Goal: Find specific page/section: Find specific page/section

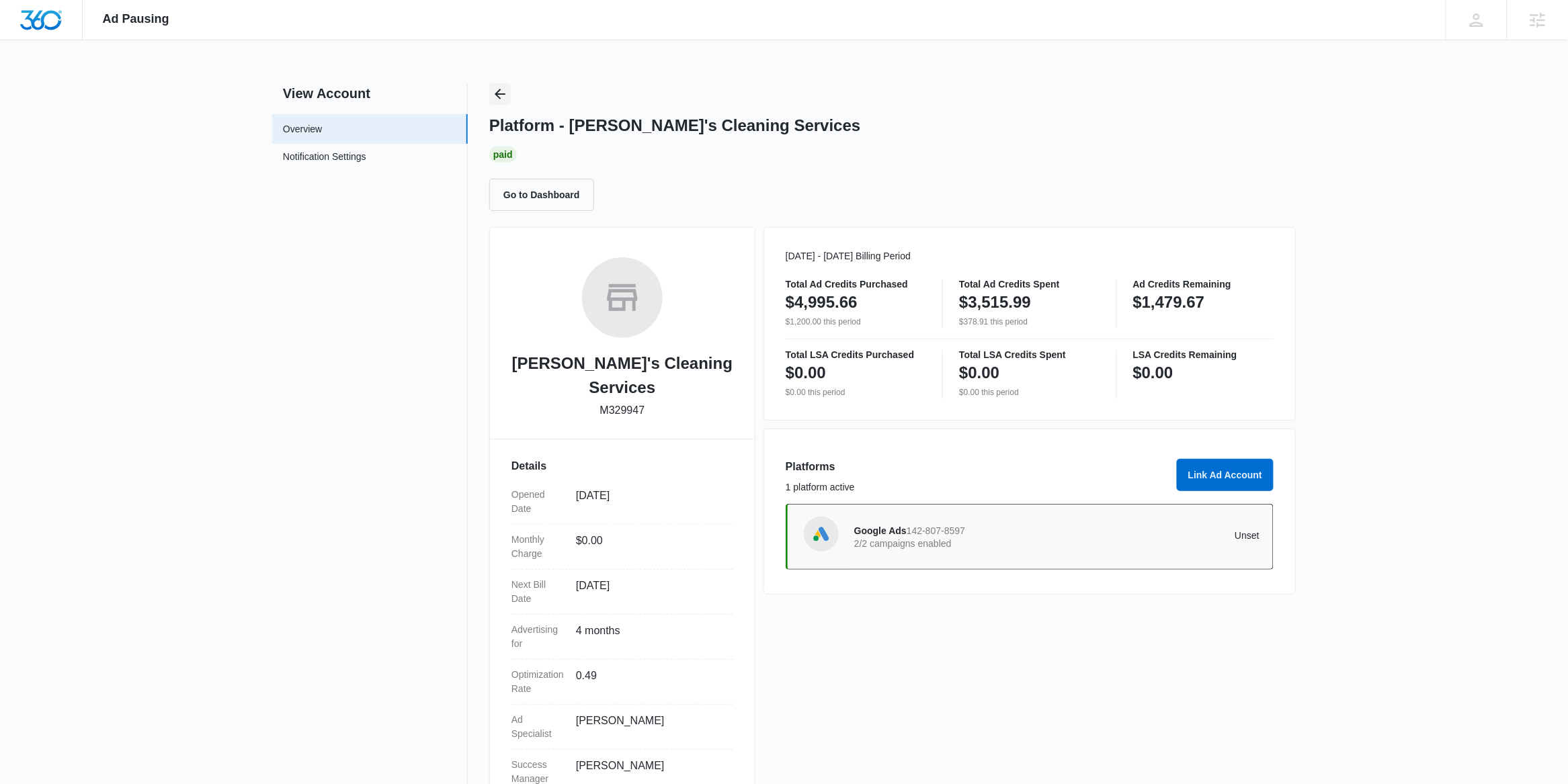
click at [504, 94] on icon "Back" at bounding box center [500, 94] width 16 height 16
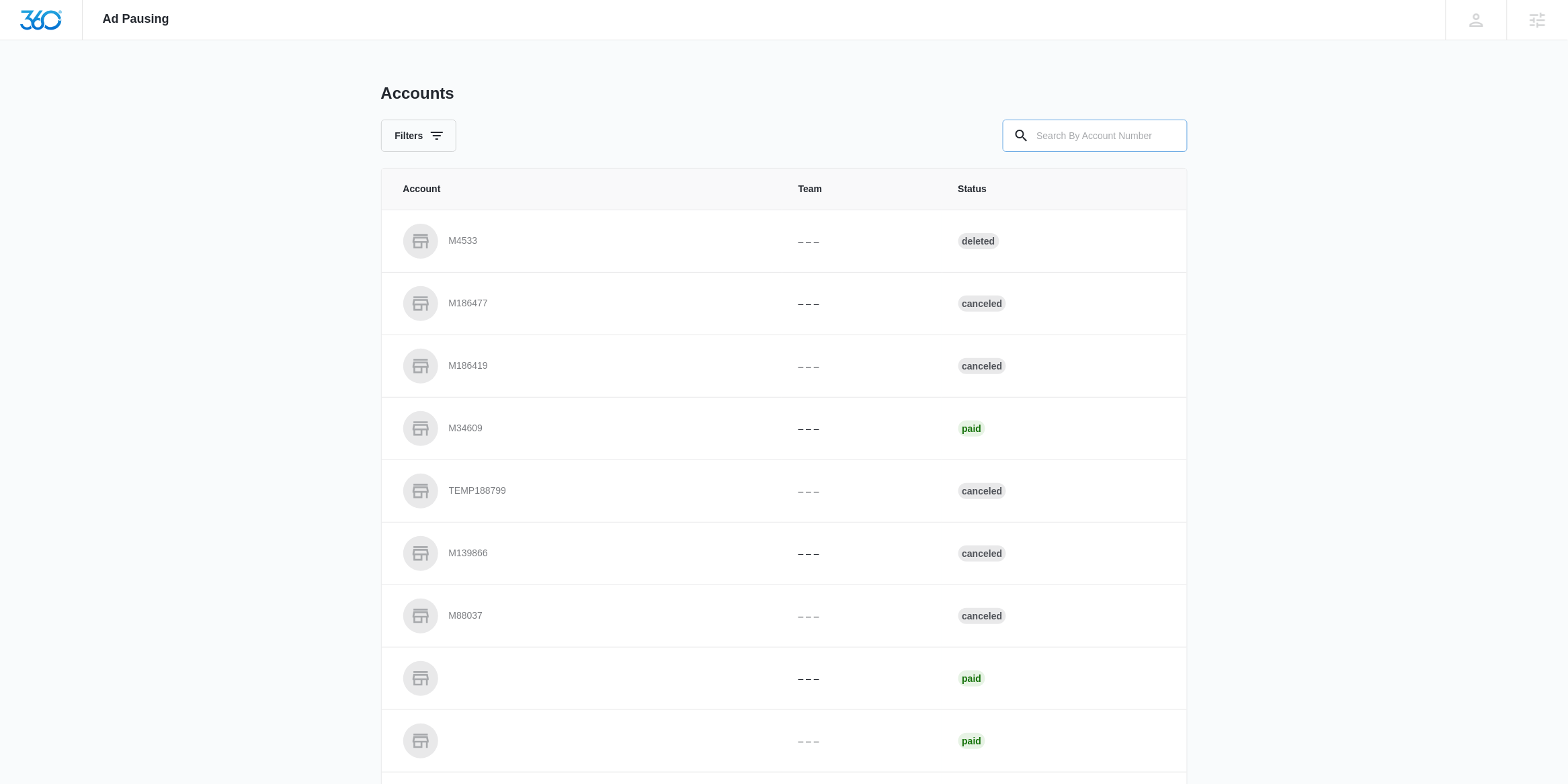
click at [1107, 132] on input "text" at bounding box center [1094, 136] width 185 height 33
paste input "M308818"
type input "M308818"
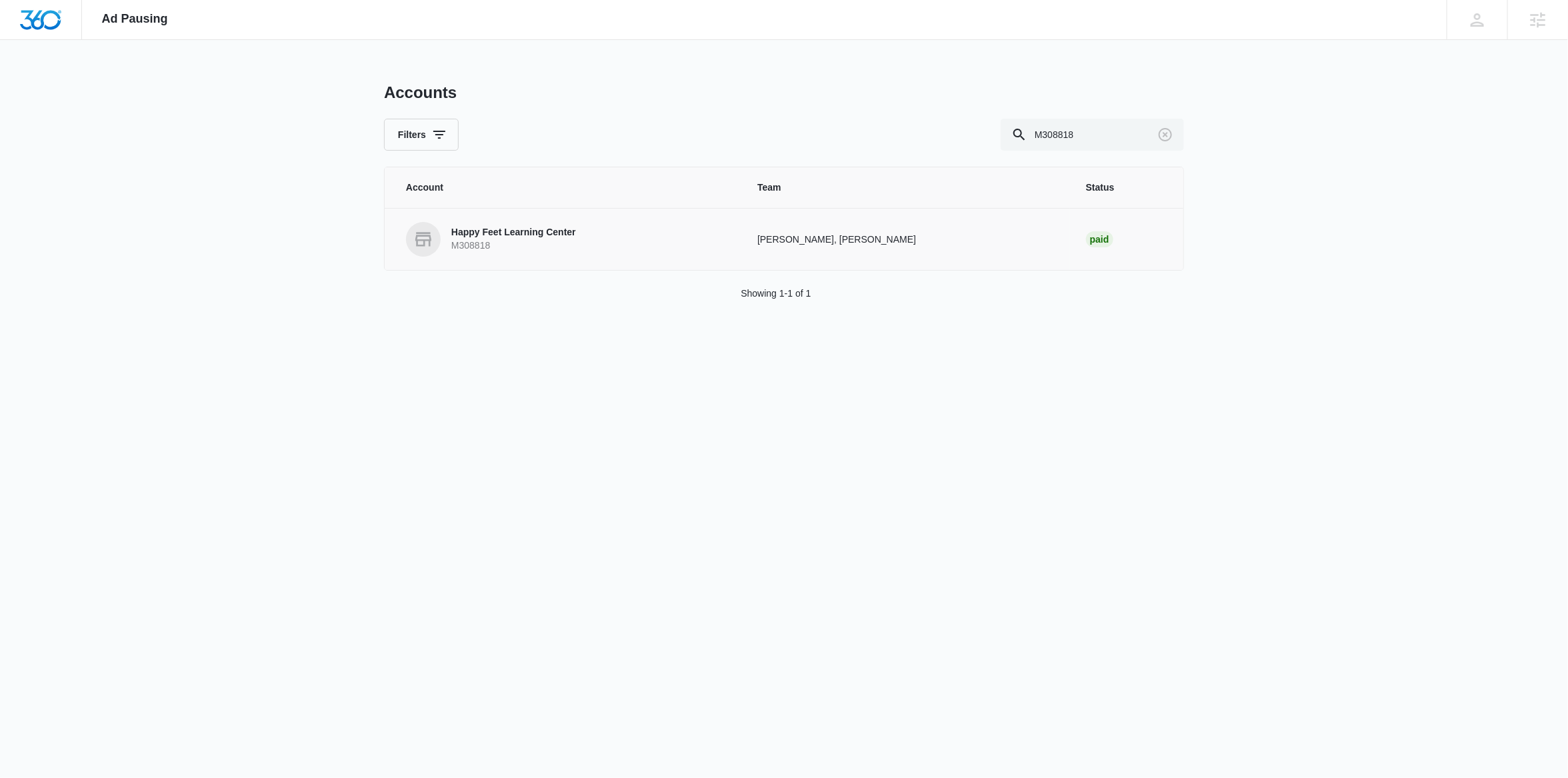
click at [528, 250] on p "M308818" at bounding box center [514, 246] width 124 height 14
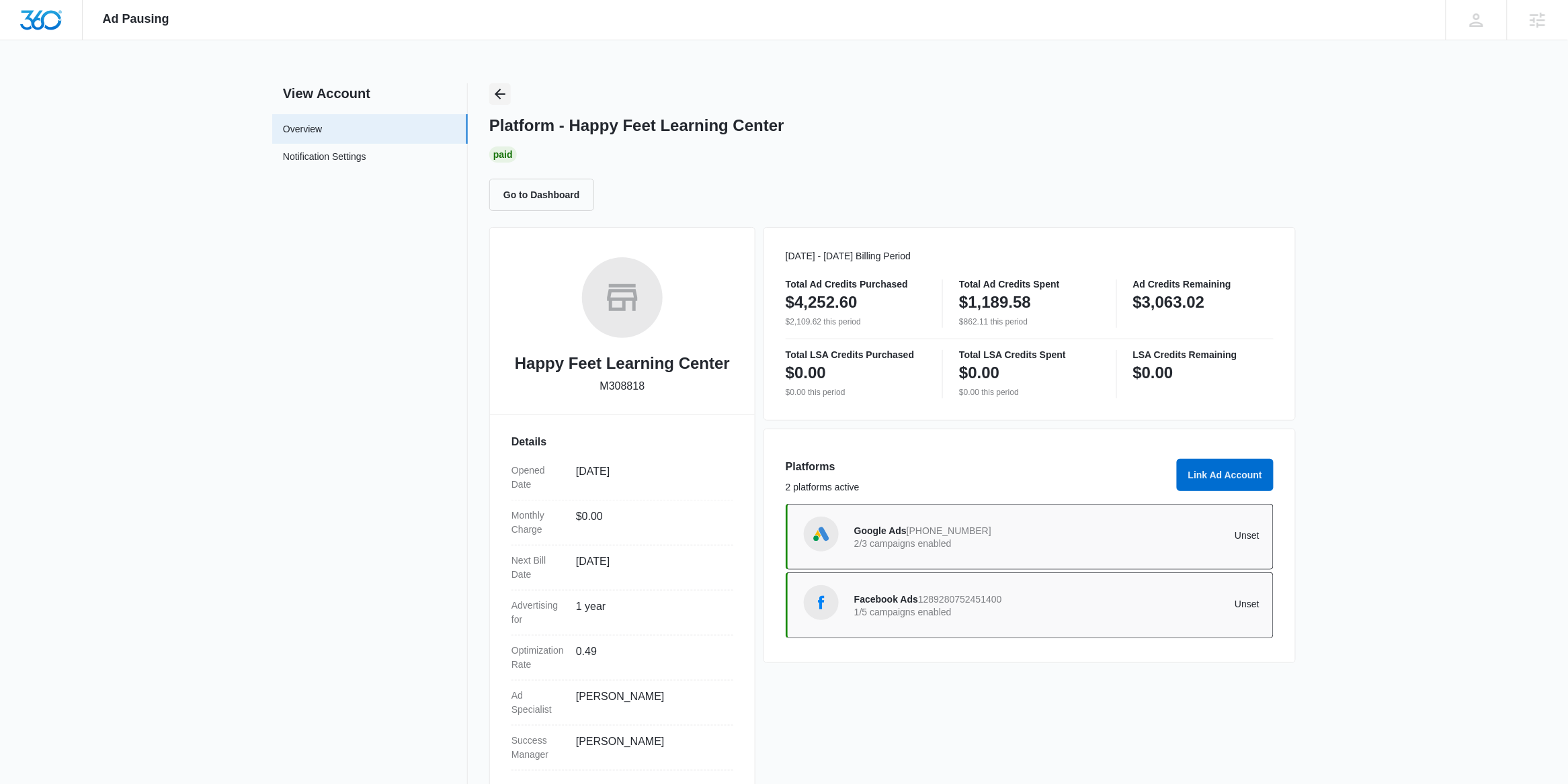
click at [501, 97] on icon "Back" at bounding box center [500, 94] width 16 height 16
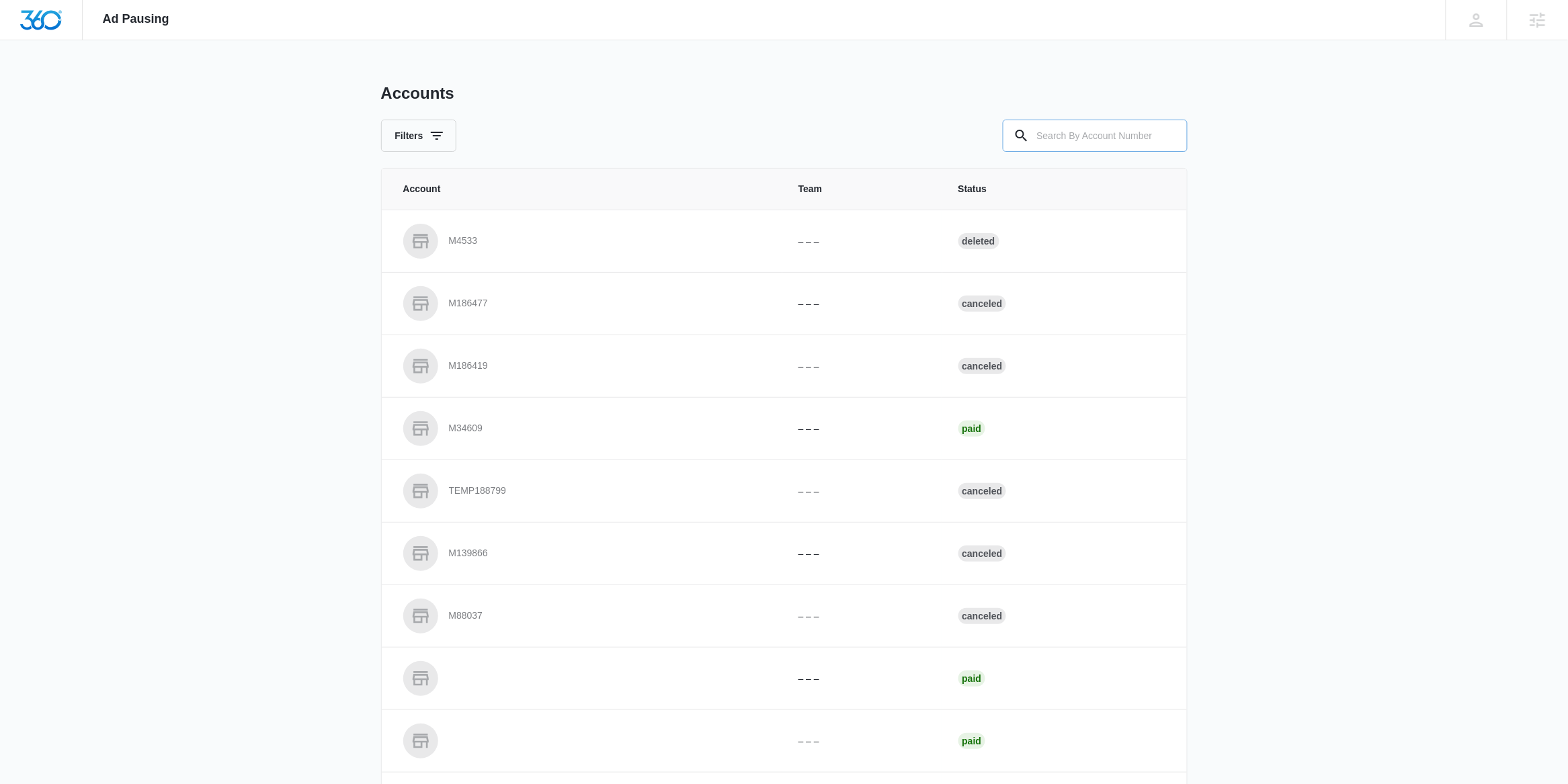
click at [1094, 139] on input "text" at bounding box center [1094, 136] width 185 height 33
paste input "M31248"
type input "M31248"
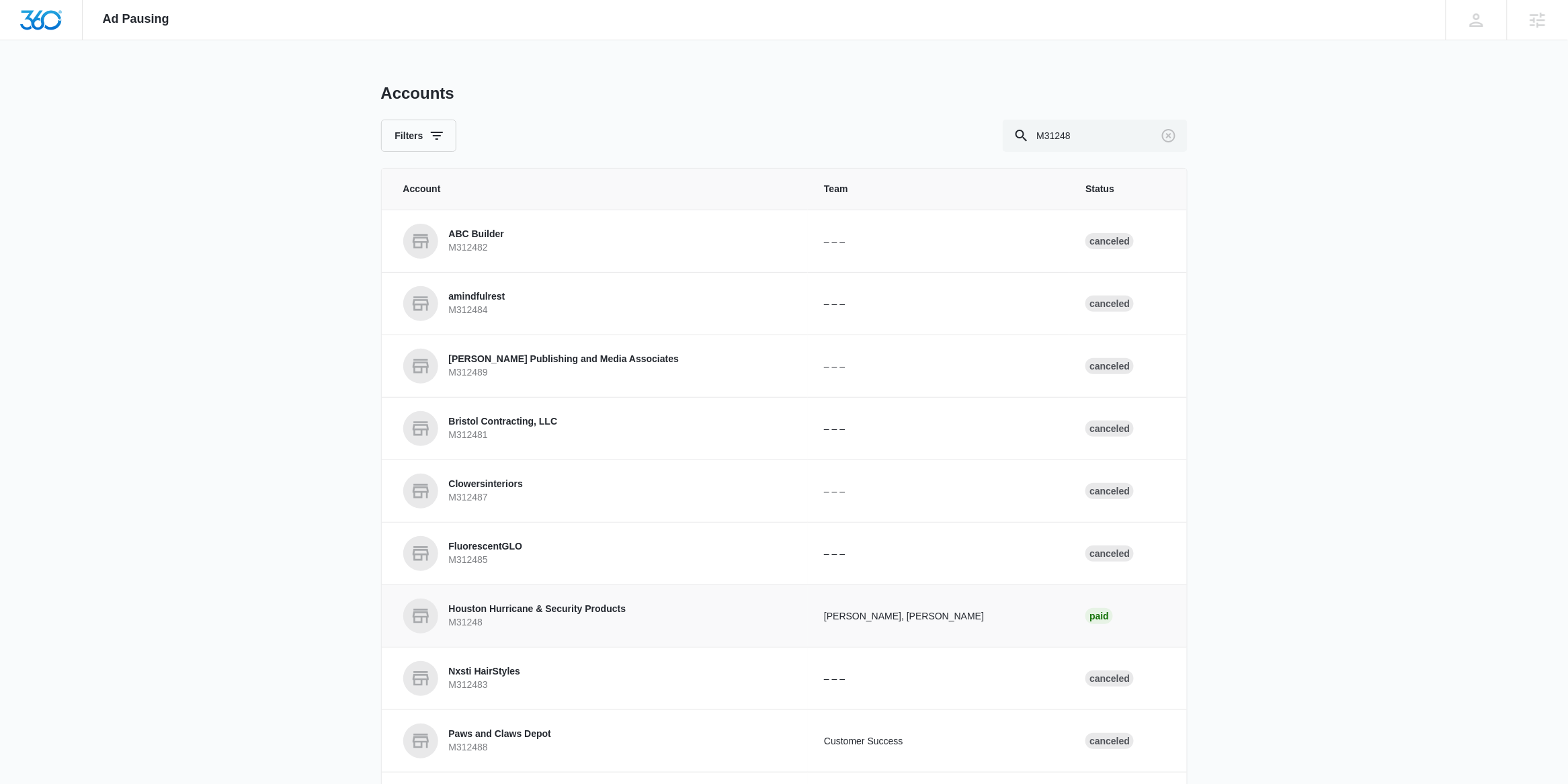
click at [513, 620] on p "M31248" at bounding box center [537, 622] width 177 height 14
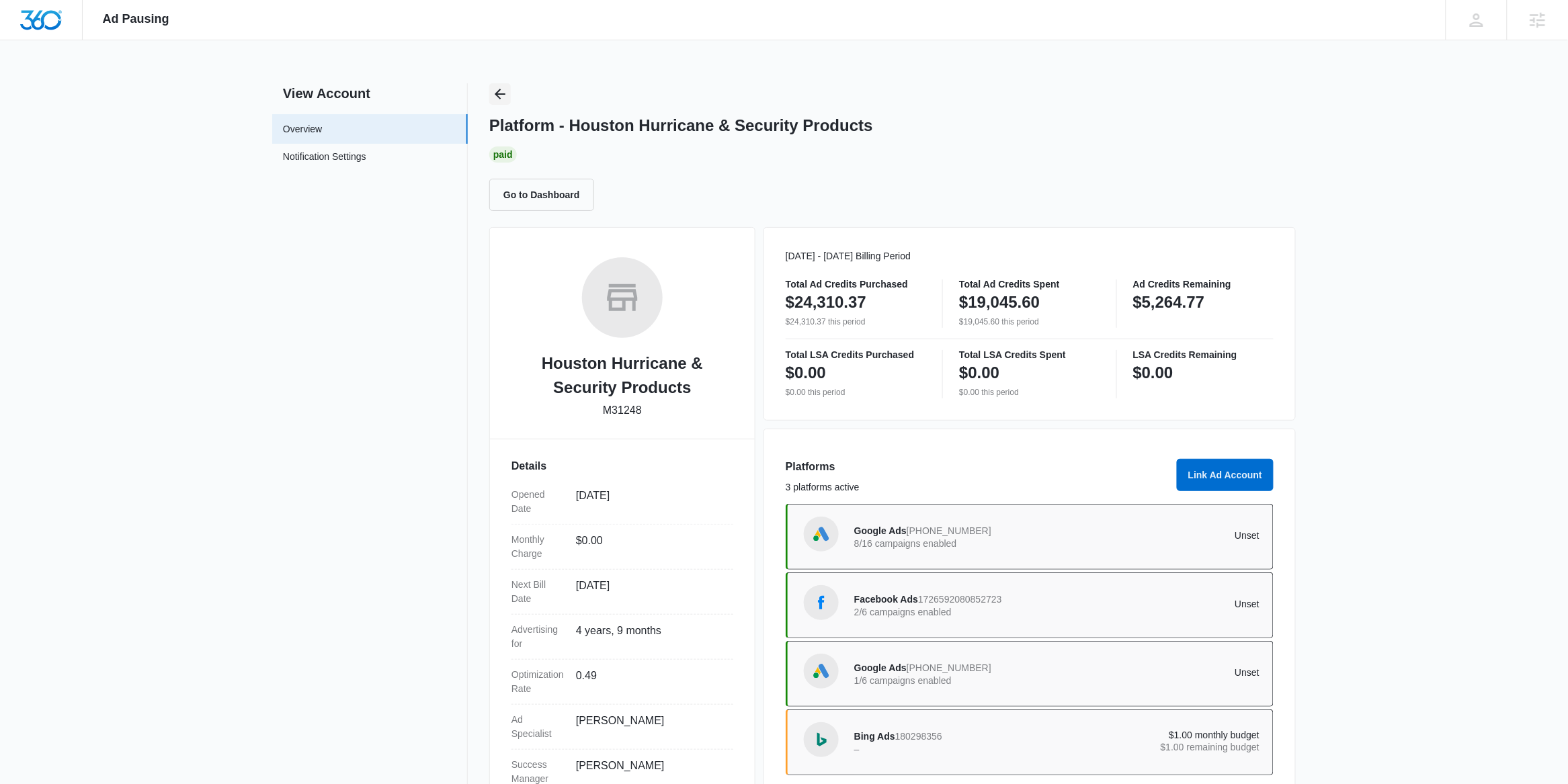
click at [498, 90] on icon "Back" at bounding box center [500, 94] width 16 height 16
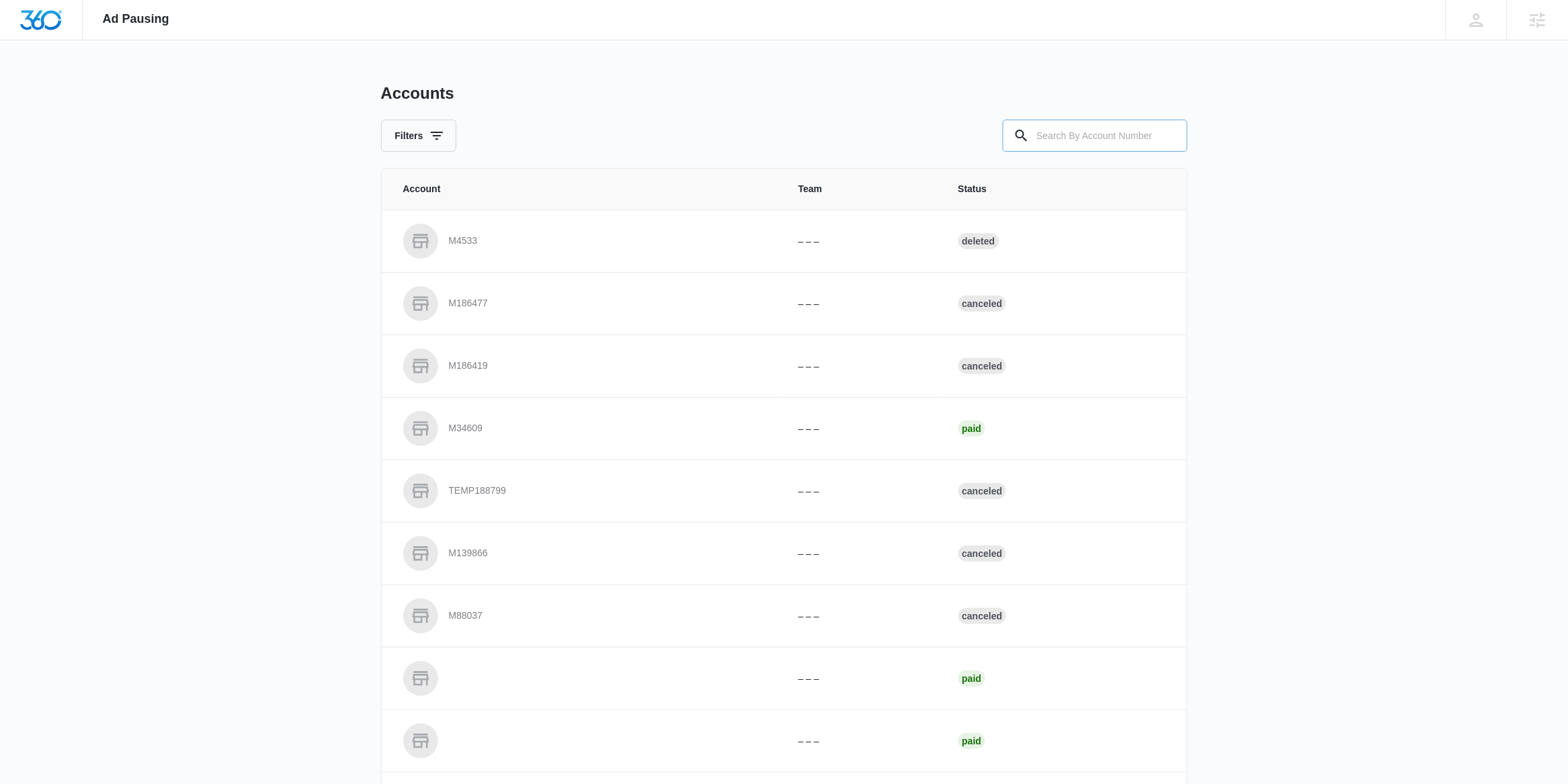
click at [1058, 127] on input "text" at bounding box center [1094, 136] width 185 height 33
paste input "M30540"
type input "M30540"
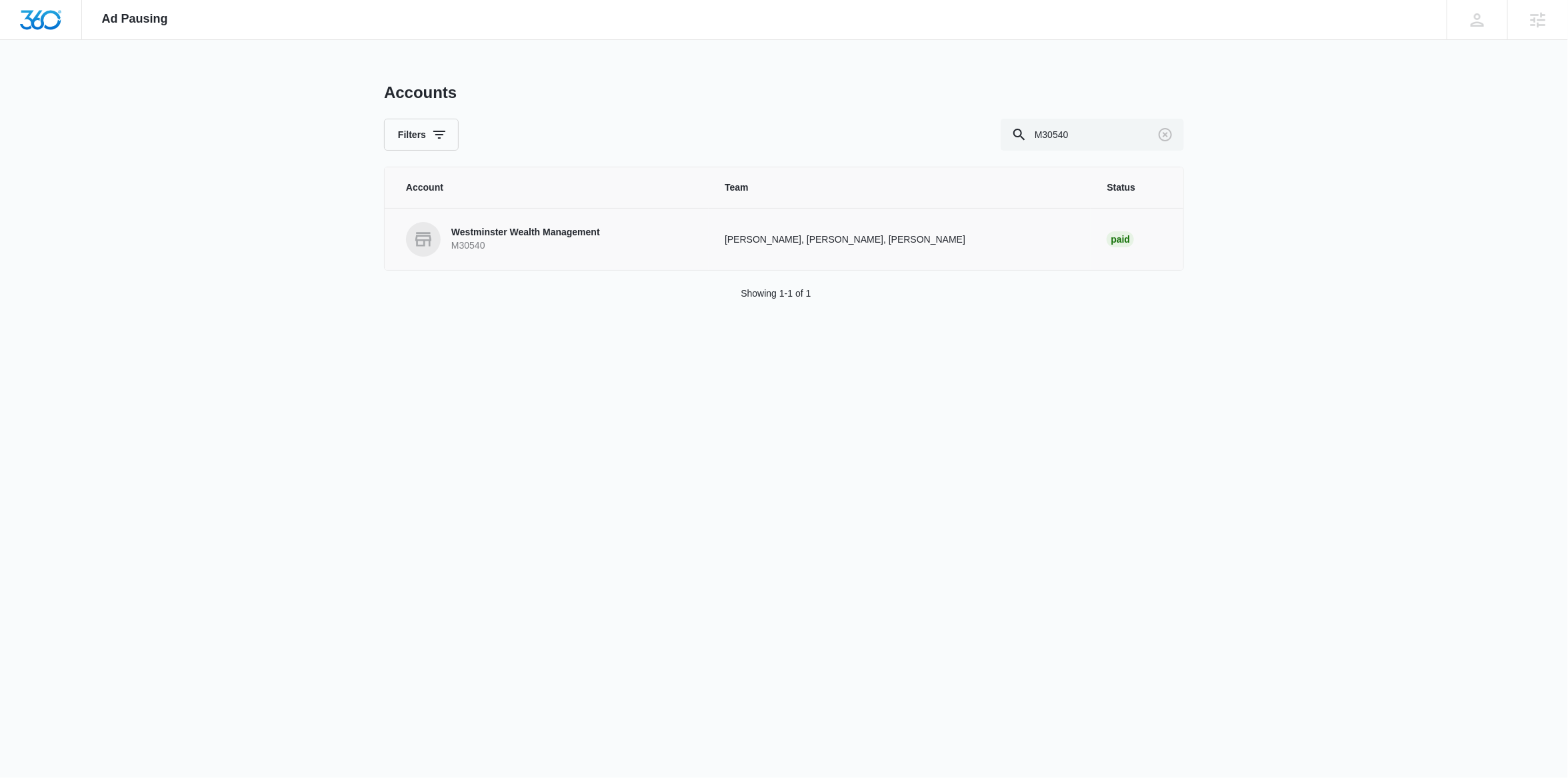
click at [490, 228] on p "Westminster Wealth Management" at bounding box center [525, 233] width 149 height 14
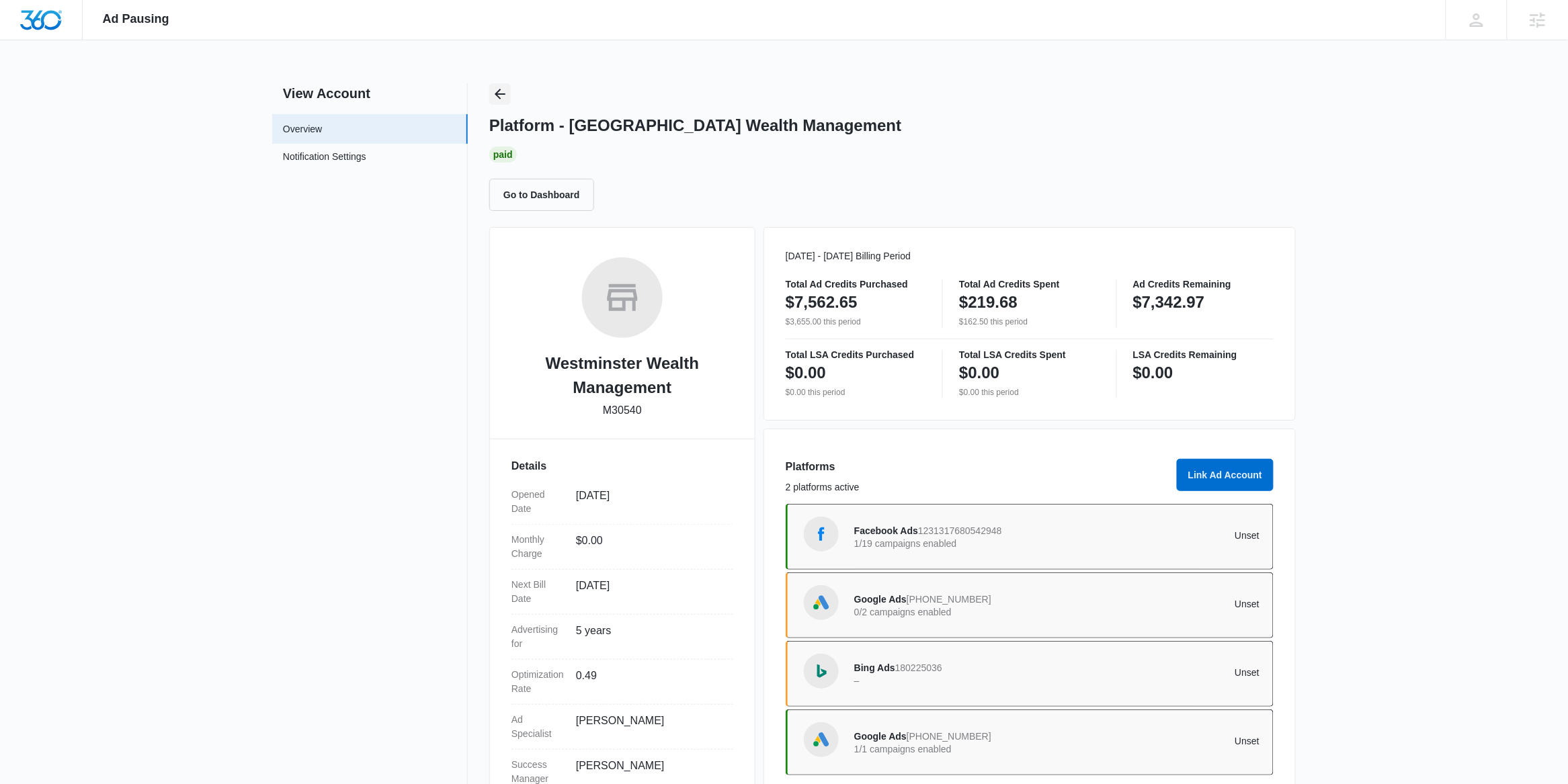
click at [493, 99] on icon "Back" at bounding box center [500, 94] width 16 height 16
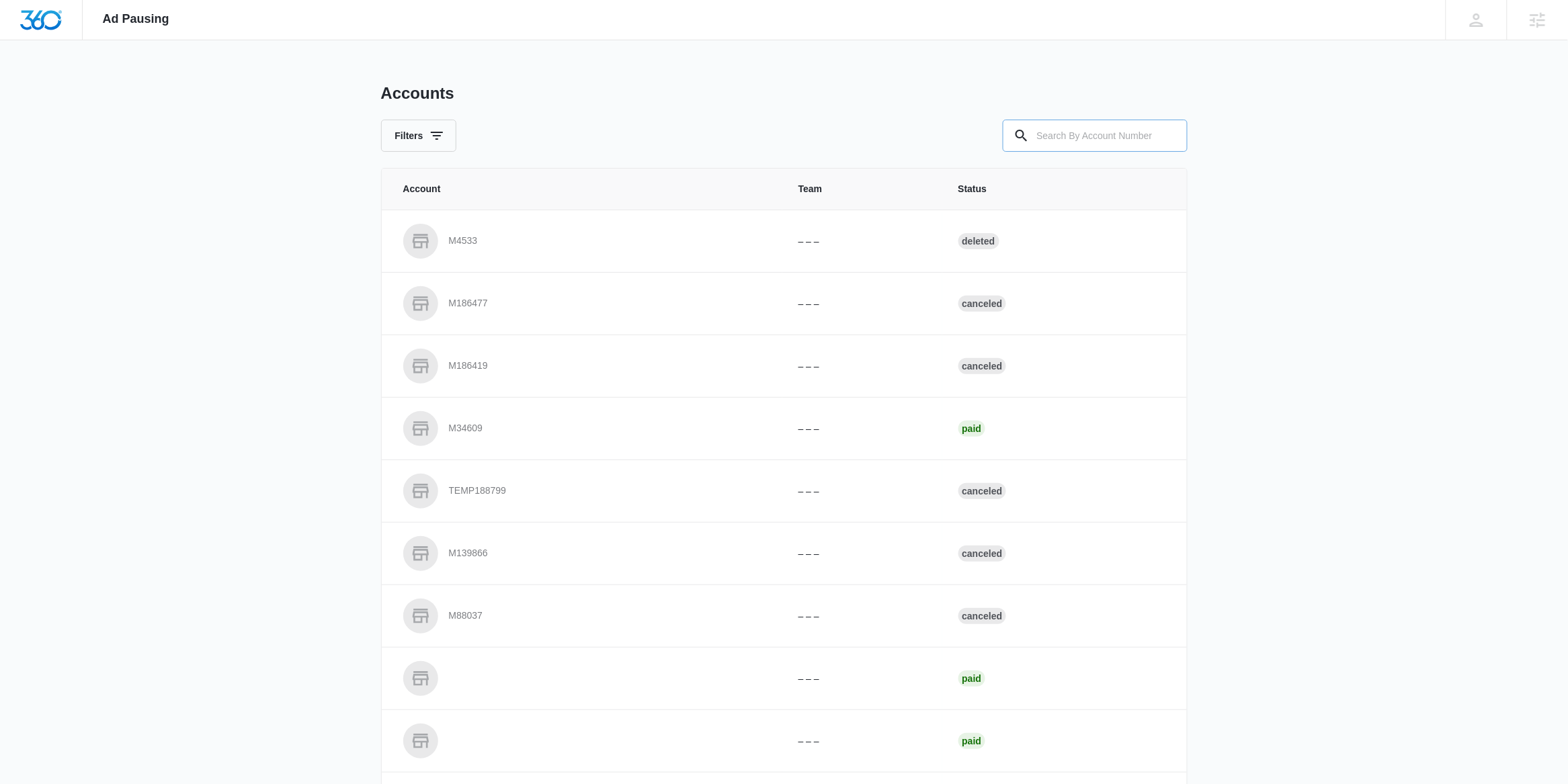
click at [1116, 135] on input "text" at bounding box center [1094, 136] width 185 height 33
paste input "M23371"
type input "M23371"
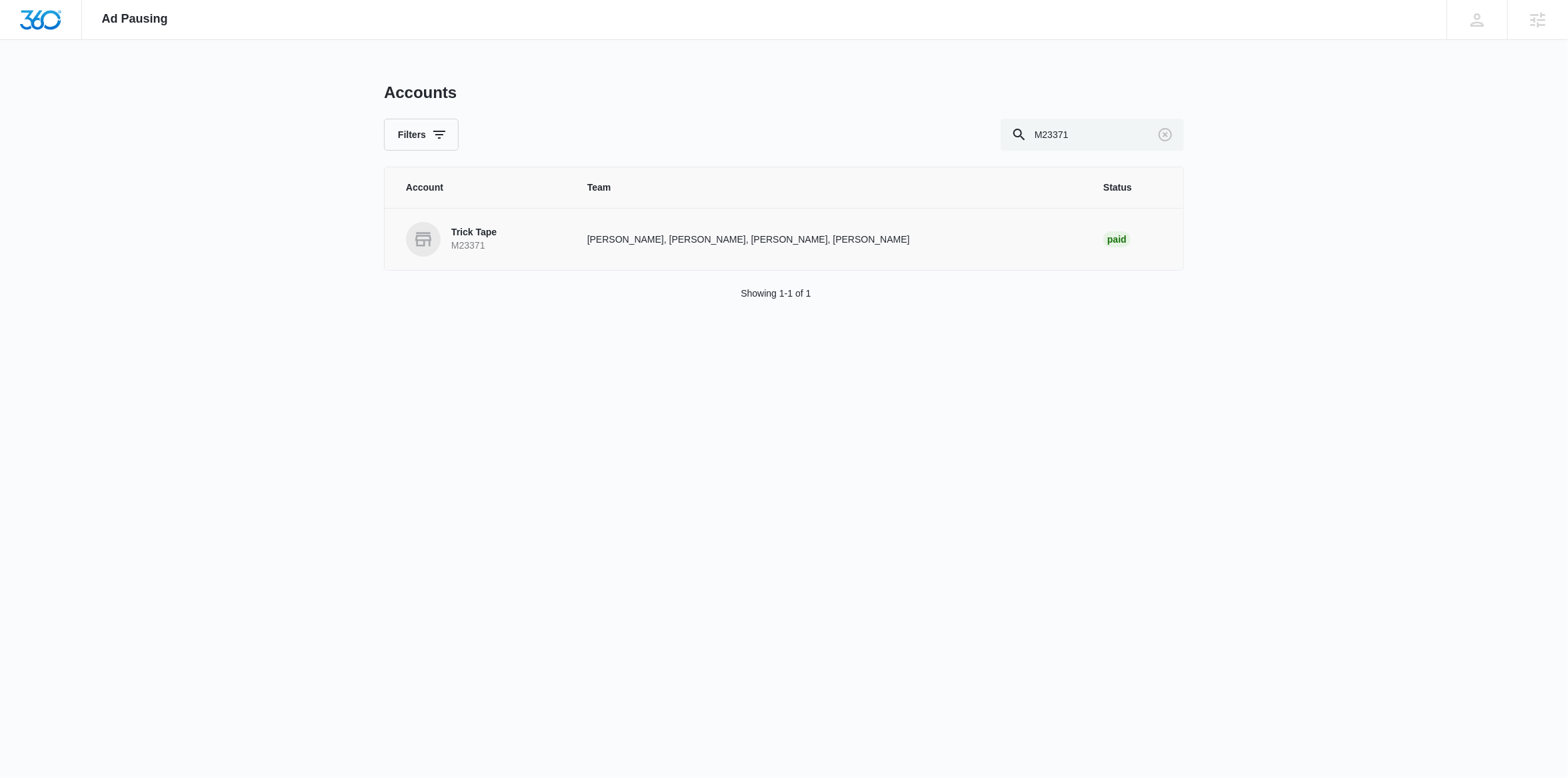
click at [661, 226] on td "[PERSON_NAME], [PERSON_NAME], [PERSON_NAME], [PERSON_NAME]" at bounding box center [829, 239] width 515 height 62
click at [485, 234] on p "Trick Tape" at bounding box center [474, 233] width 45 height 14
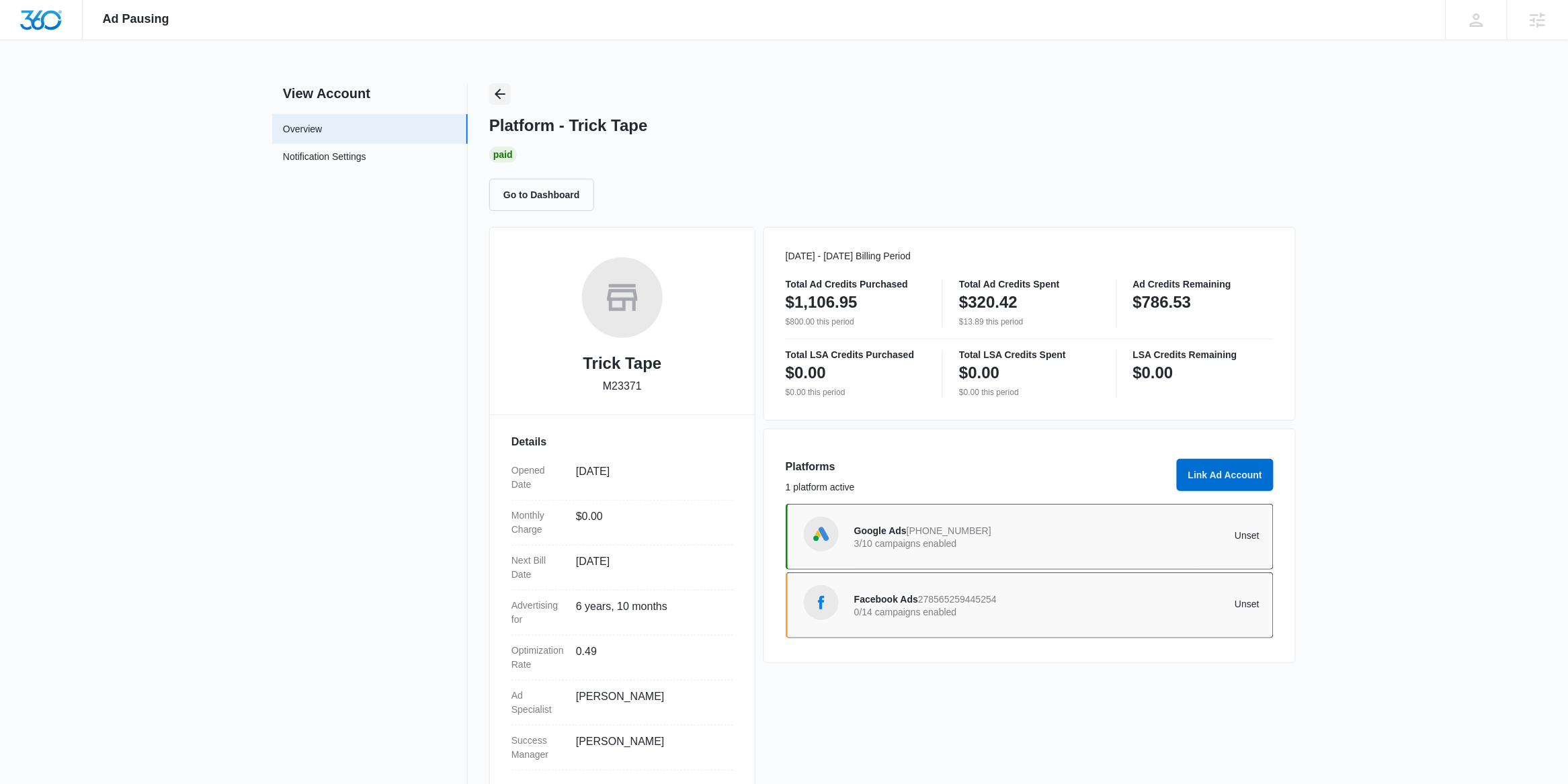
click at [497, 94] on icon "Back" at bounding box center [500, 94] width 11 height 11
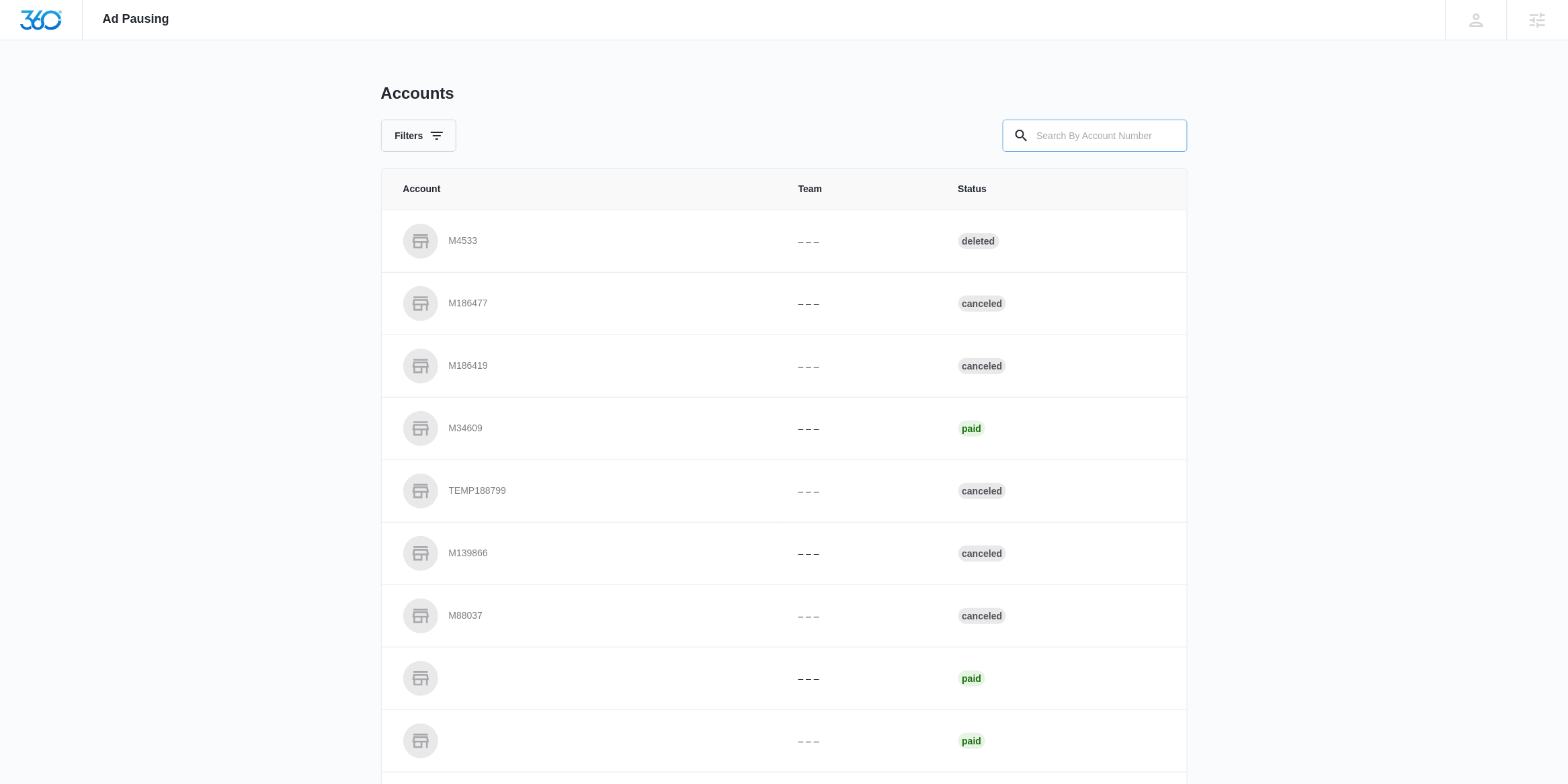
click at [1096, 145] on input "text" at bounding box center [1094, 136] width 185 height 33
paste input "M324210"
type input "M324210"
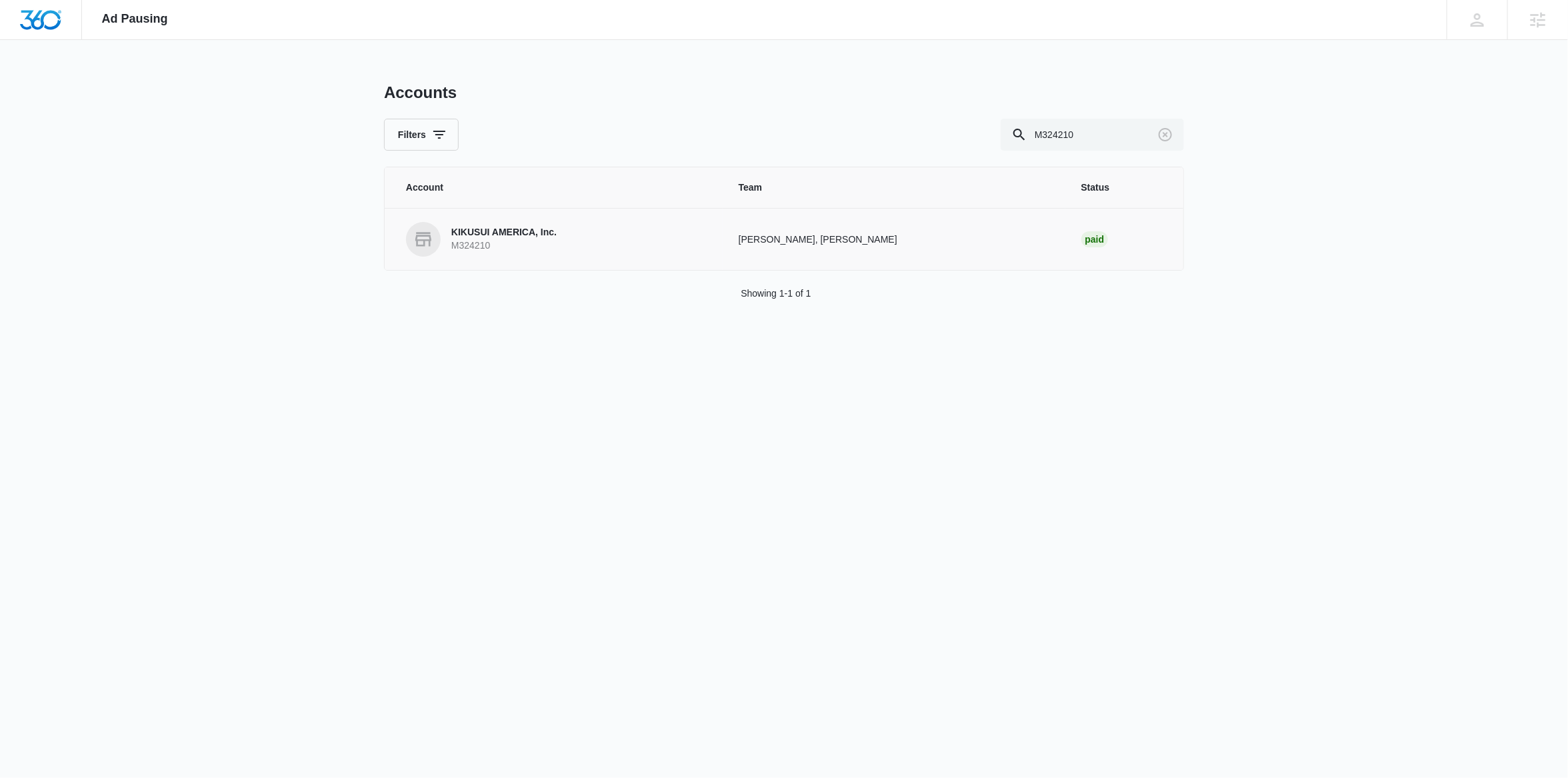
click at [507, 246] on p "M324210" at bounding box center [504, 246] width 105 height 14
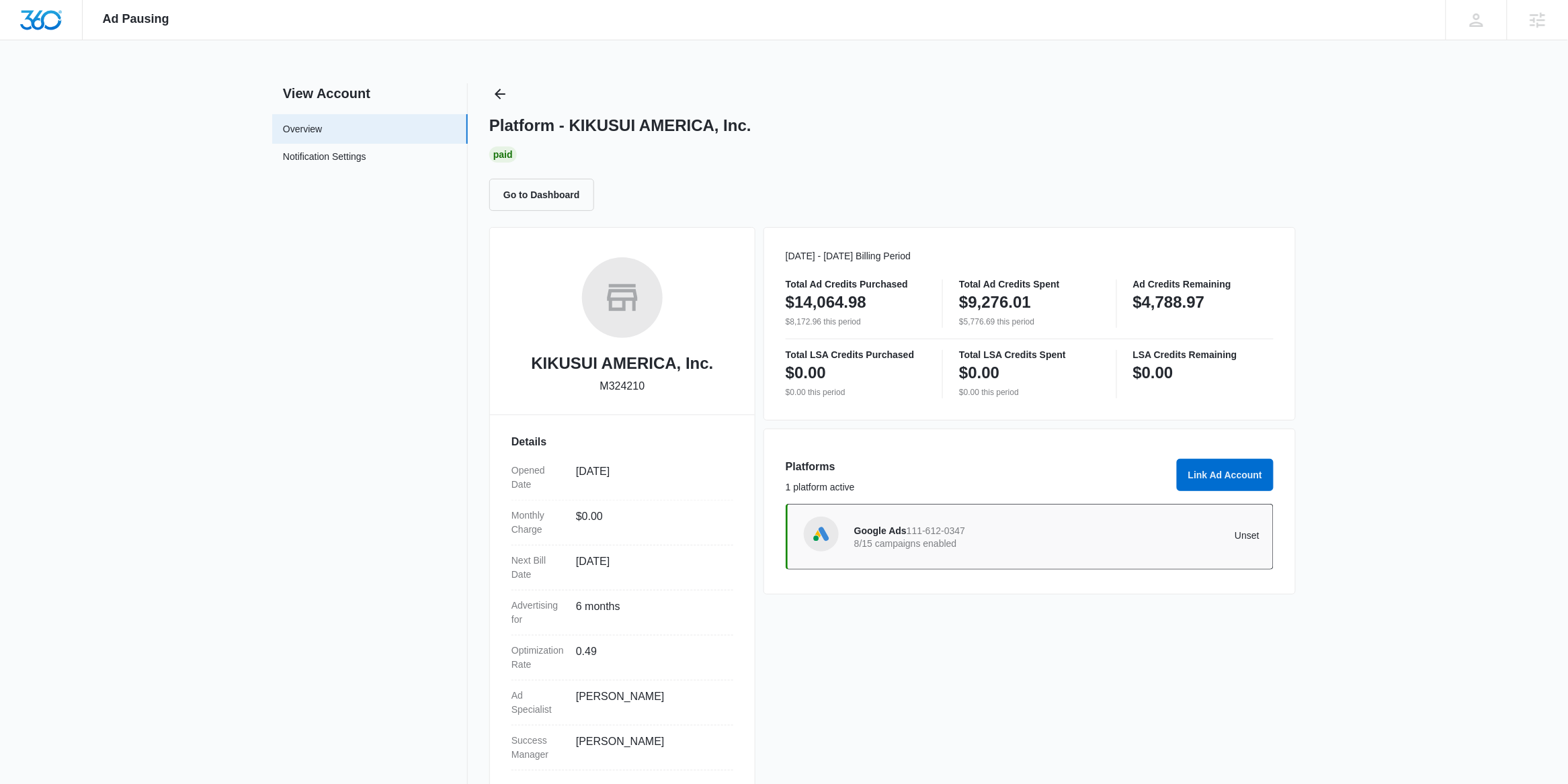
click at [514, 94] on div "Platform - KIKUSUI AMERICA, Inc. Paid Go to Dashboard" at bounding box center [893, 147] width 807 height 128
click at [503, 94] on icon "Back" at bounding box center [500, 94] width 16 height 16
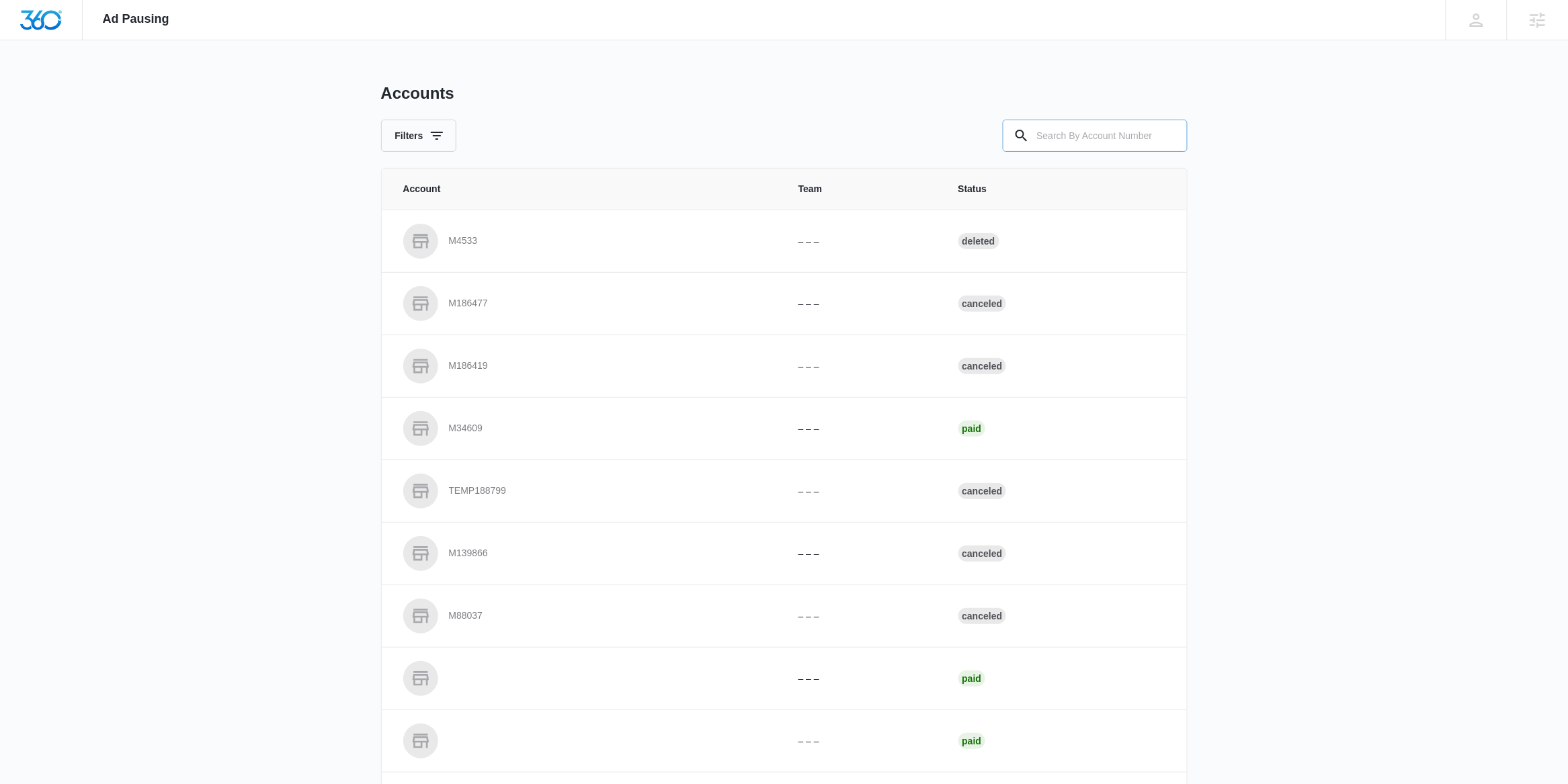
drag, startPoint x: 1130, startPoint y: 142, endPoint x: 1134, endPoint y: 129, distance: 13.6
click at [1130, 142] on input "text" at bounding box center [1094, 136] width 185 height 33
paste input "M33675"
type input "M33675"
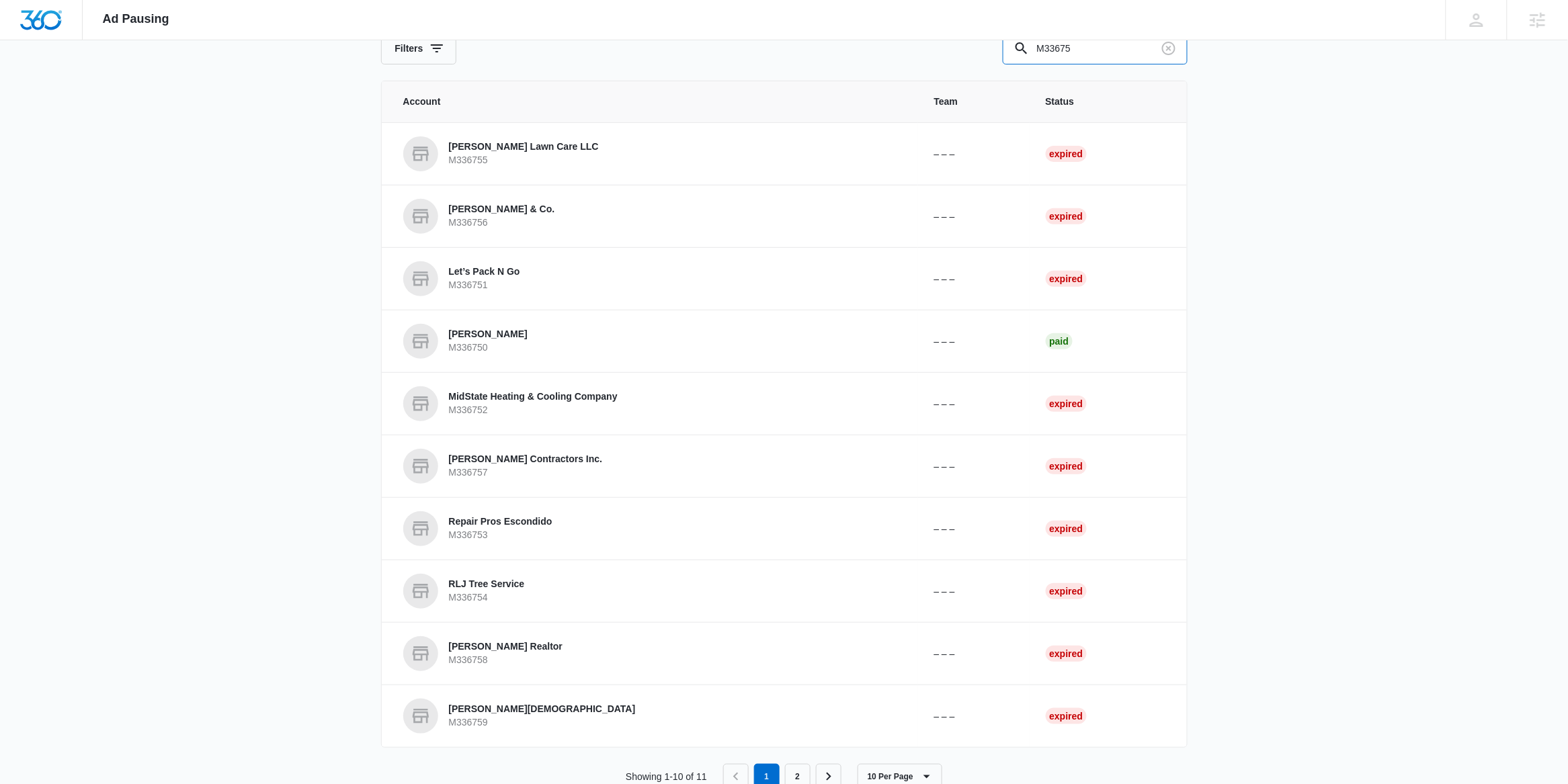
scroll to position [126, 0]
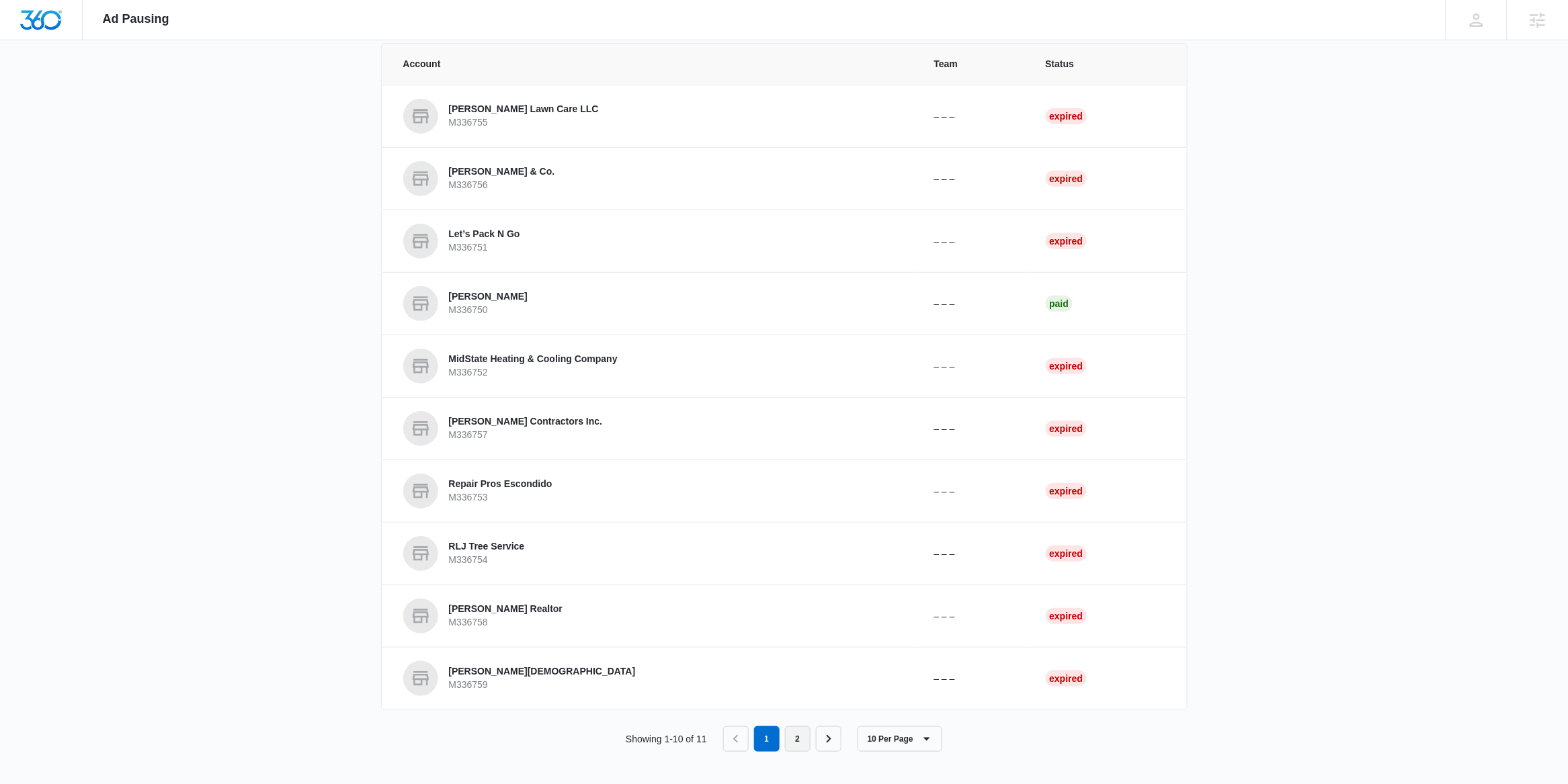
click at [806, 670] on link "2" at bounding box center [798, 739] width 25 height 25
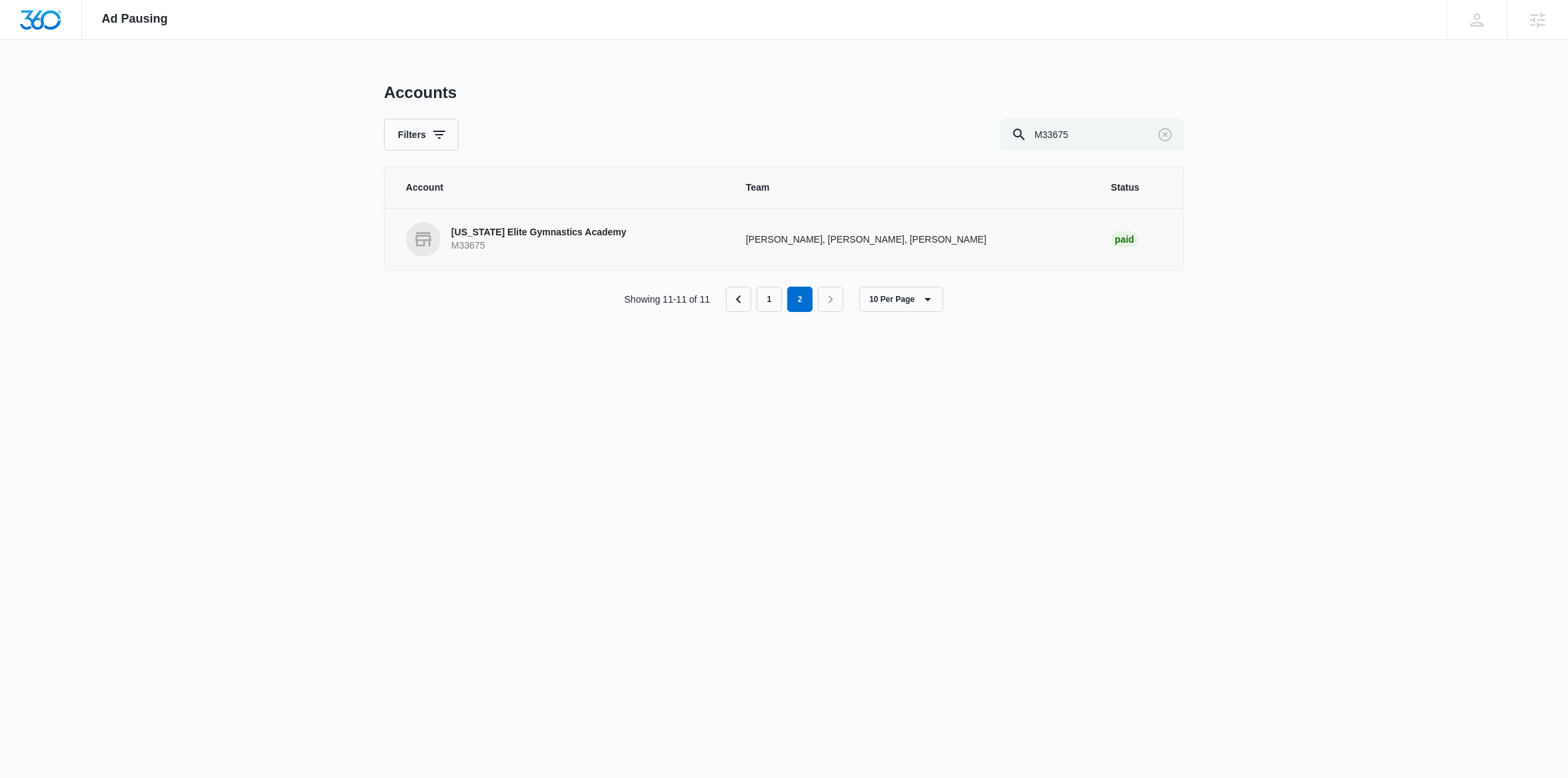
click at [531, 246] on p "M33675" at bounding box center [539, 246] width 176 height 14
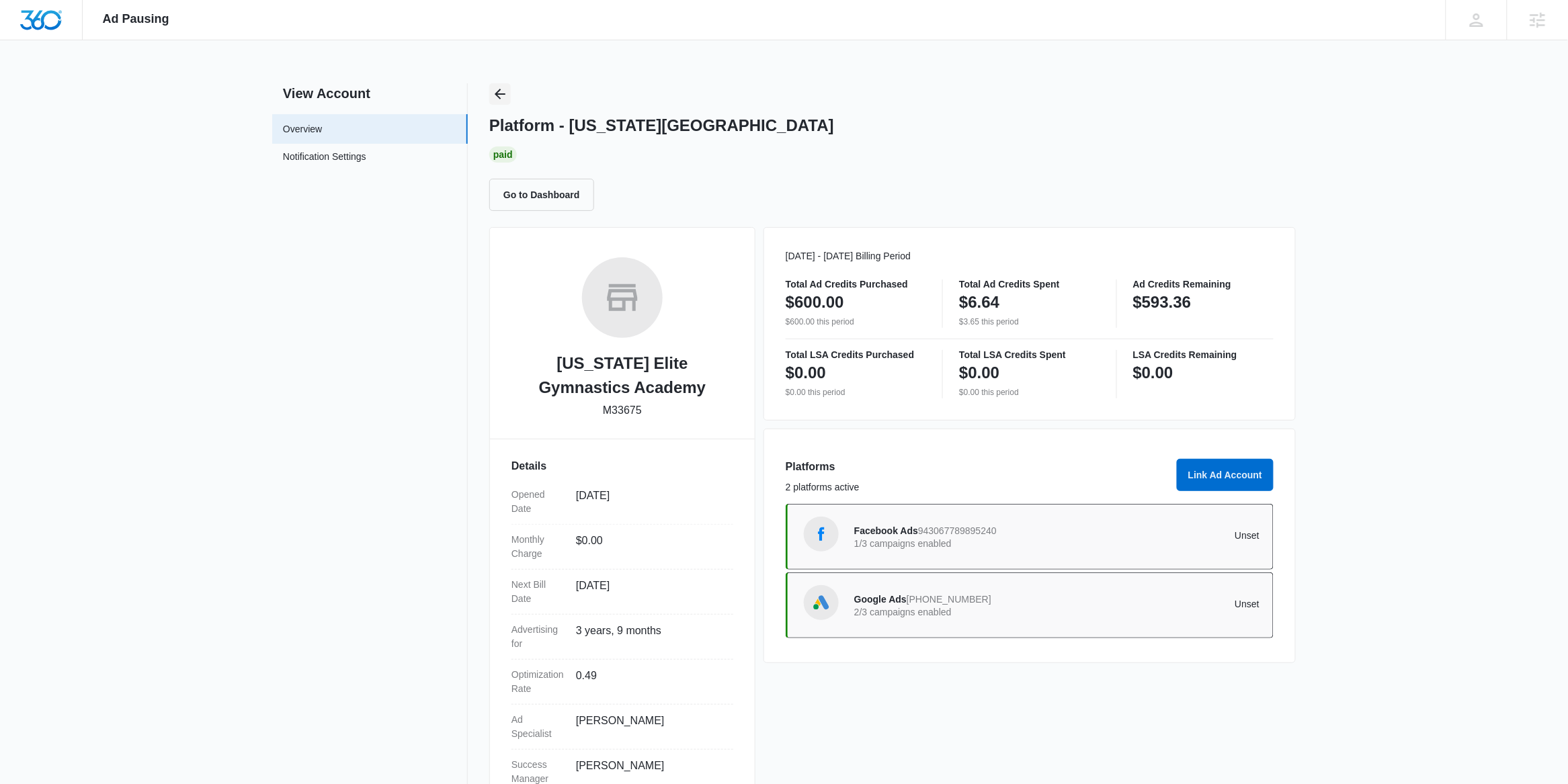
click at [504, 99] on icon "Back" at bounding box center [500, 94] width 16 height 16
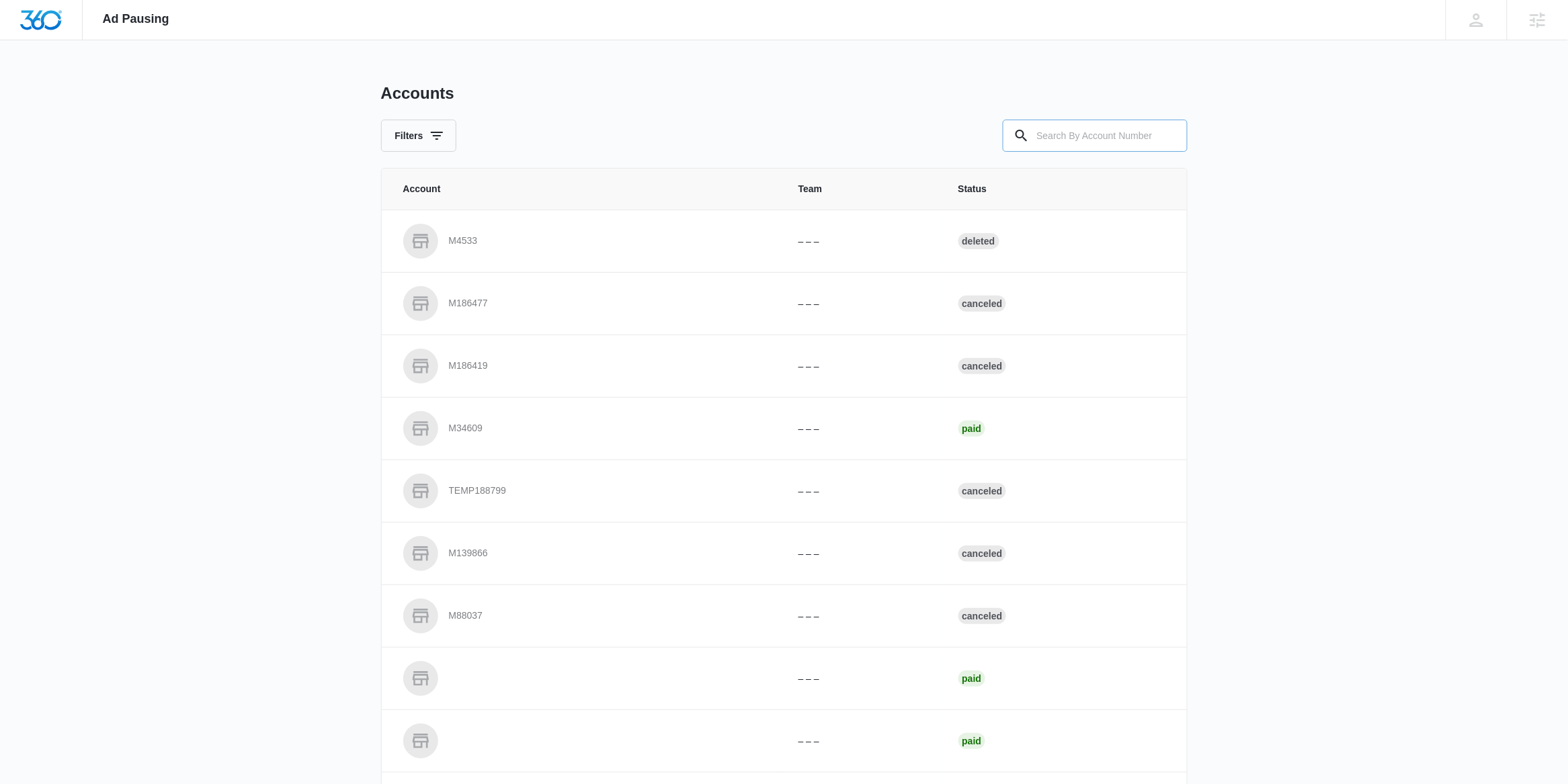
click at [1075, 138] on input "text" at bounding box center [1094, 136] width 185 height 33
paste input "M33662"
type input "M33662"
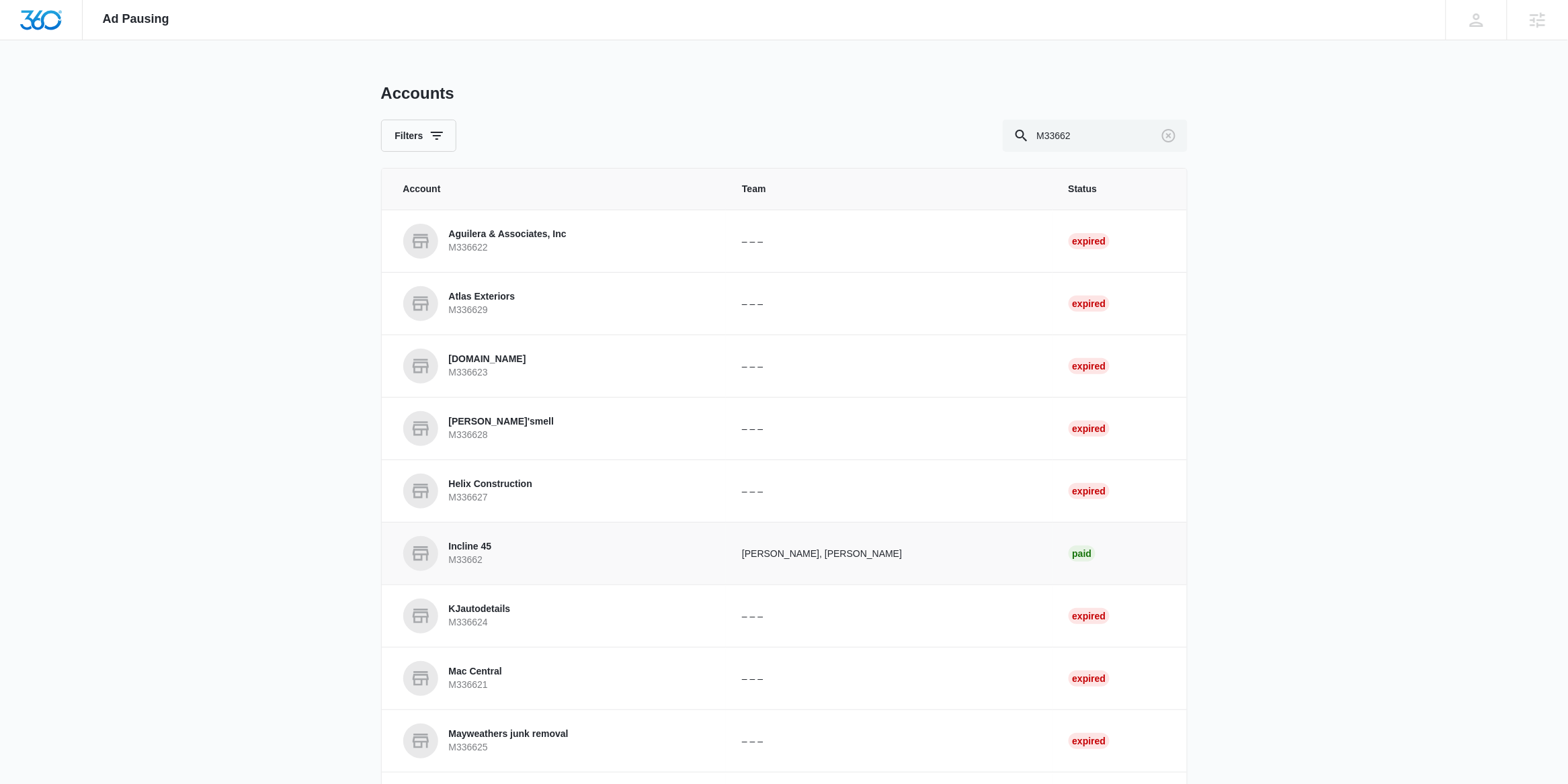
click at [497, 539] on link "Incline 45 M33662" at bounding box center [557, 553] width 307 height 35
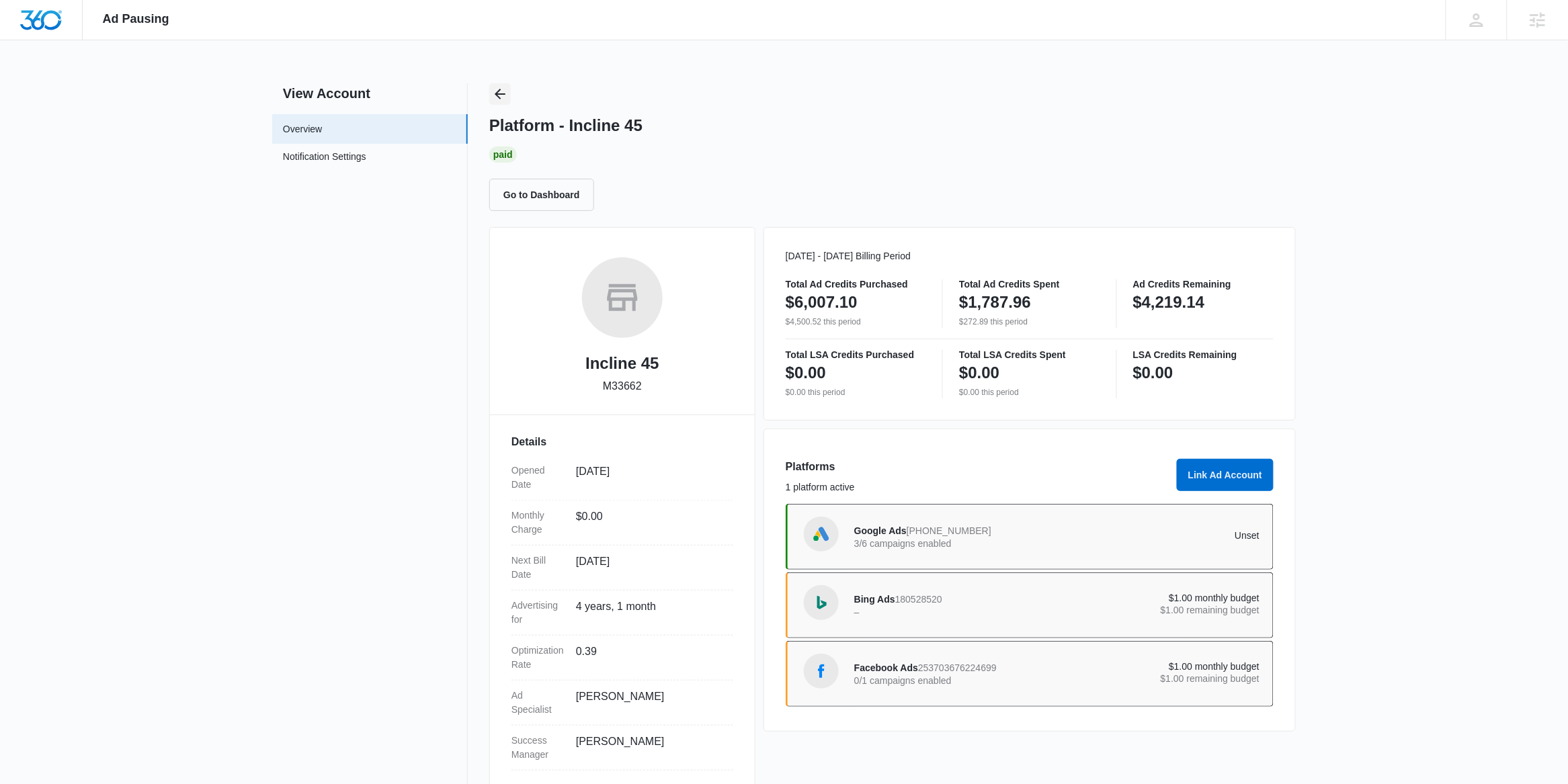
click at [496, 96] on icon "Back" at bounding box center [500, 94] width 16 height 16
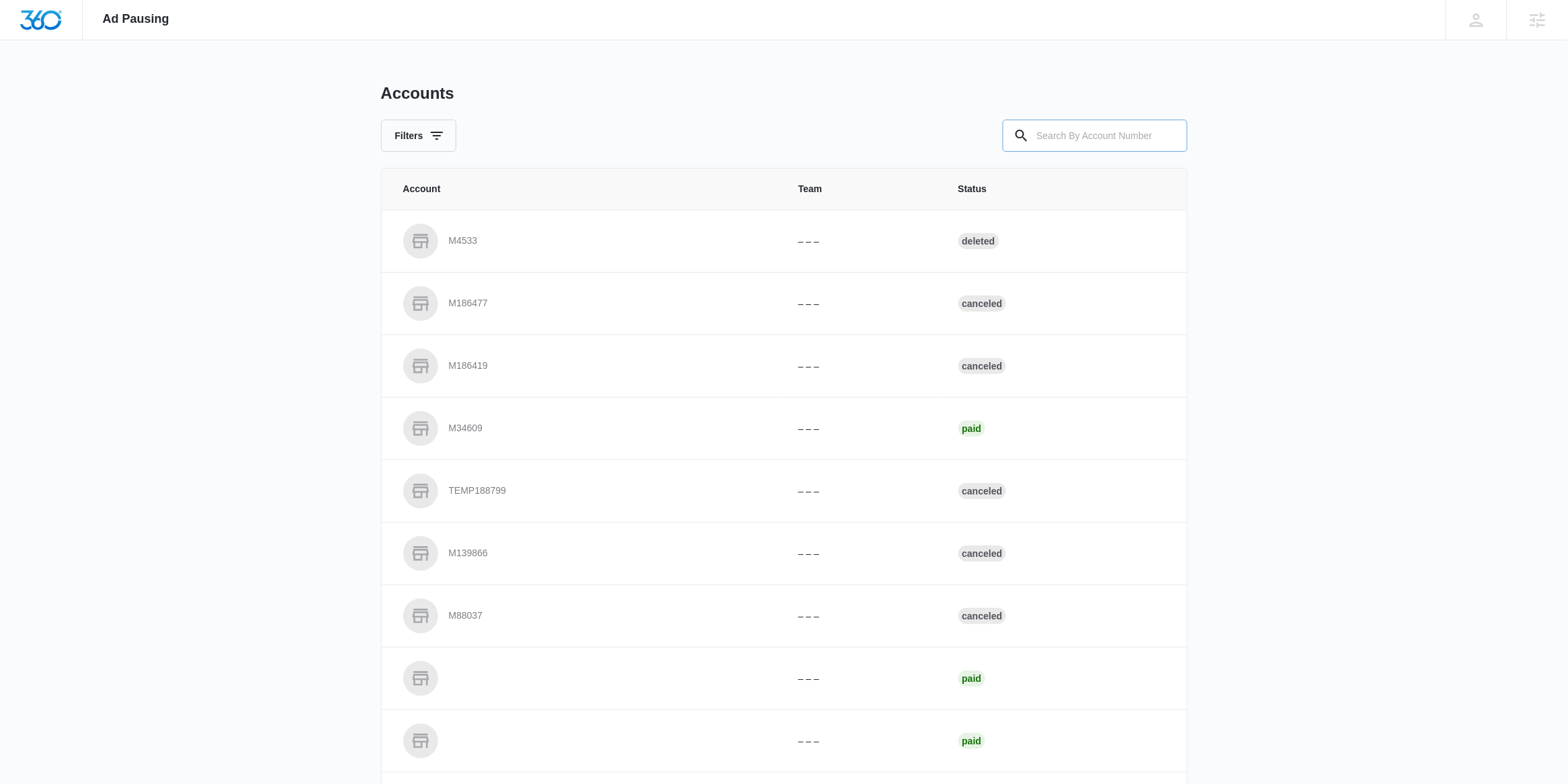
click at [1132, 138] on input "text" at bounding box center [1094, 136] width 185 height 33
paste input "M322625"
type input "M322625"
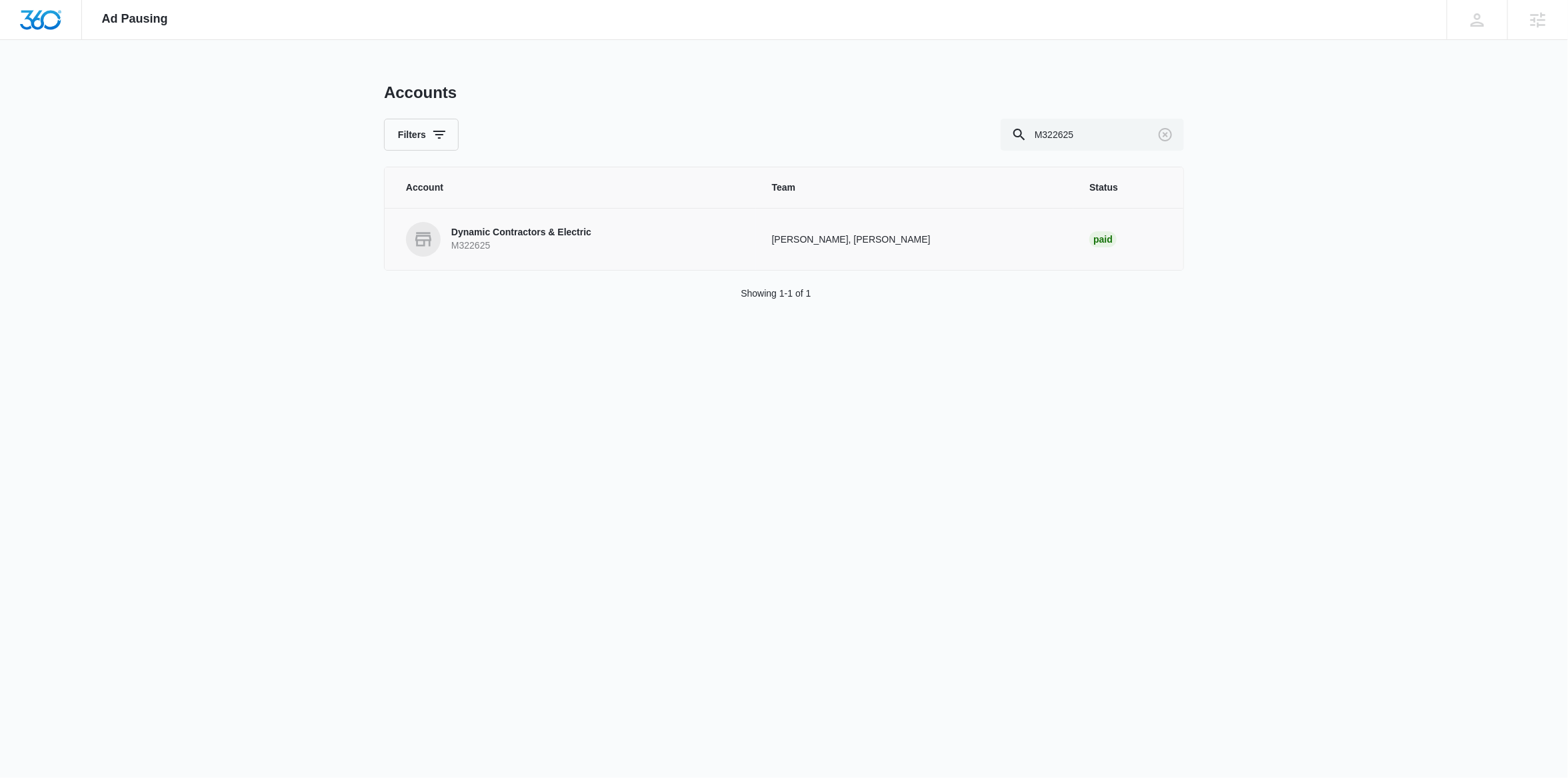
click at [557, 257] on td "Dynamic Contractors & Electric M322625" at bounding box center [570, 239] width 371 height 62
click at [555, 242] on p "M322625" at bounding box center [521, 246] width 140 height 14
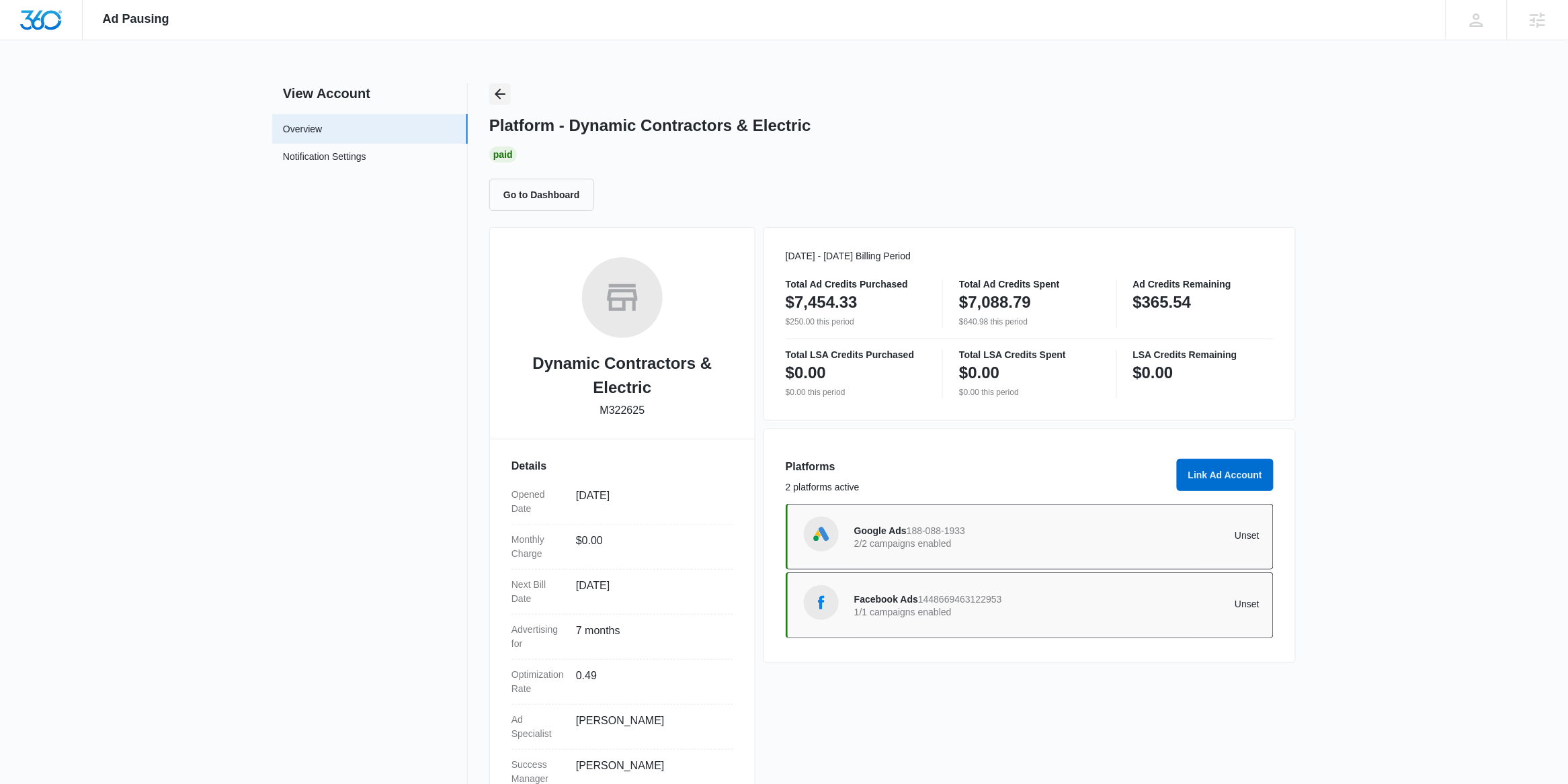
click at [509, 86] on div "Platform - Dynamic Contractors & Electric Paid Go to Dashboard" at bounding box center [893, 147] width 807 height 128
click at [489, 96] on button "Back" at bounding box center [500, 94] width 22 height 22
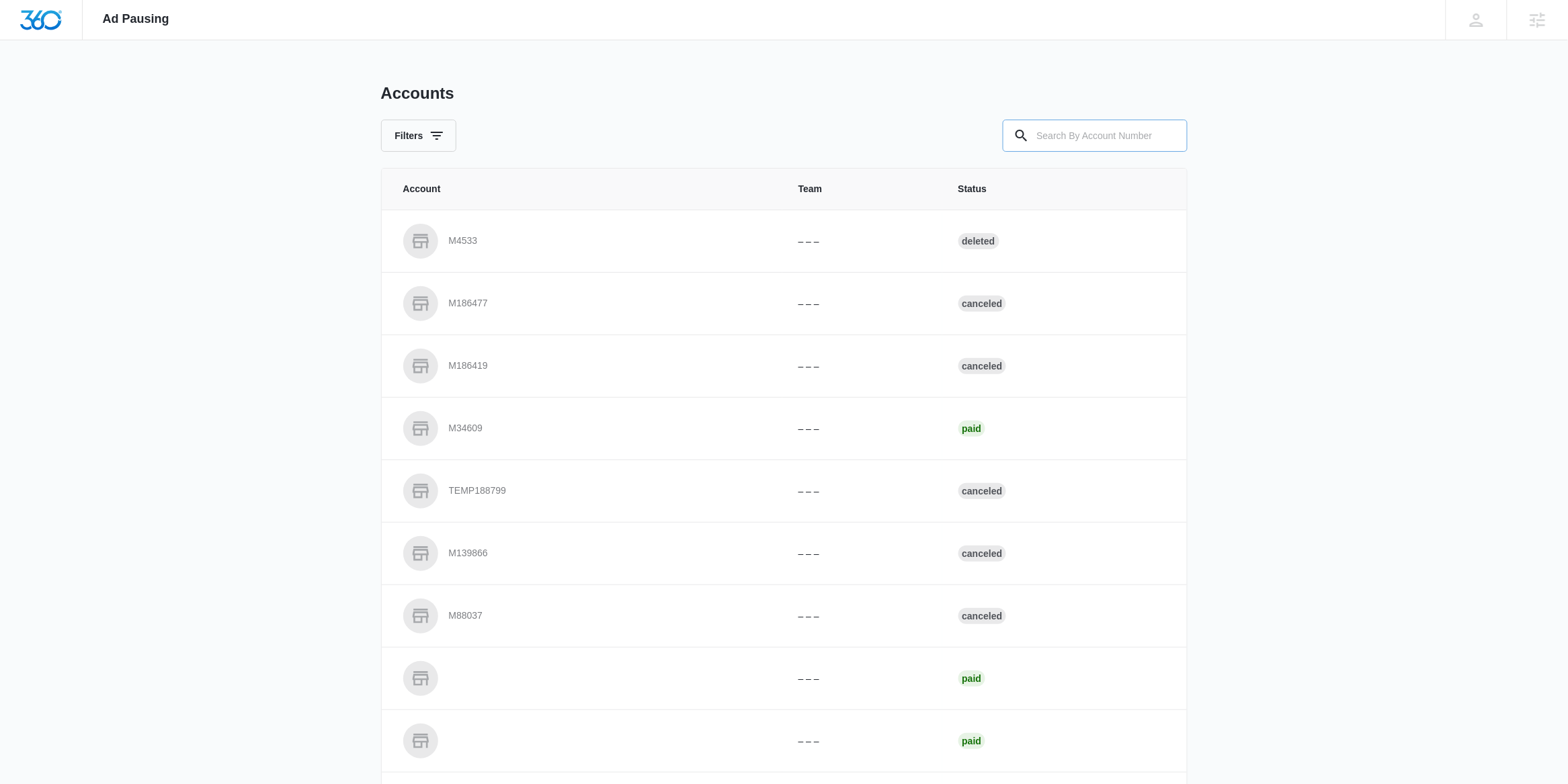
click at [1085, 134] on input "text" at bounding box center [1094, 136] width 185 height 33
paste input "M14443"
type input "M14443"
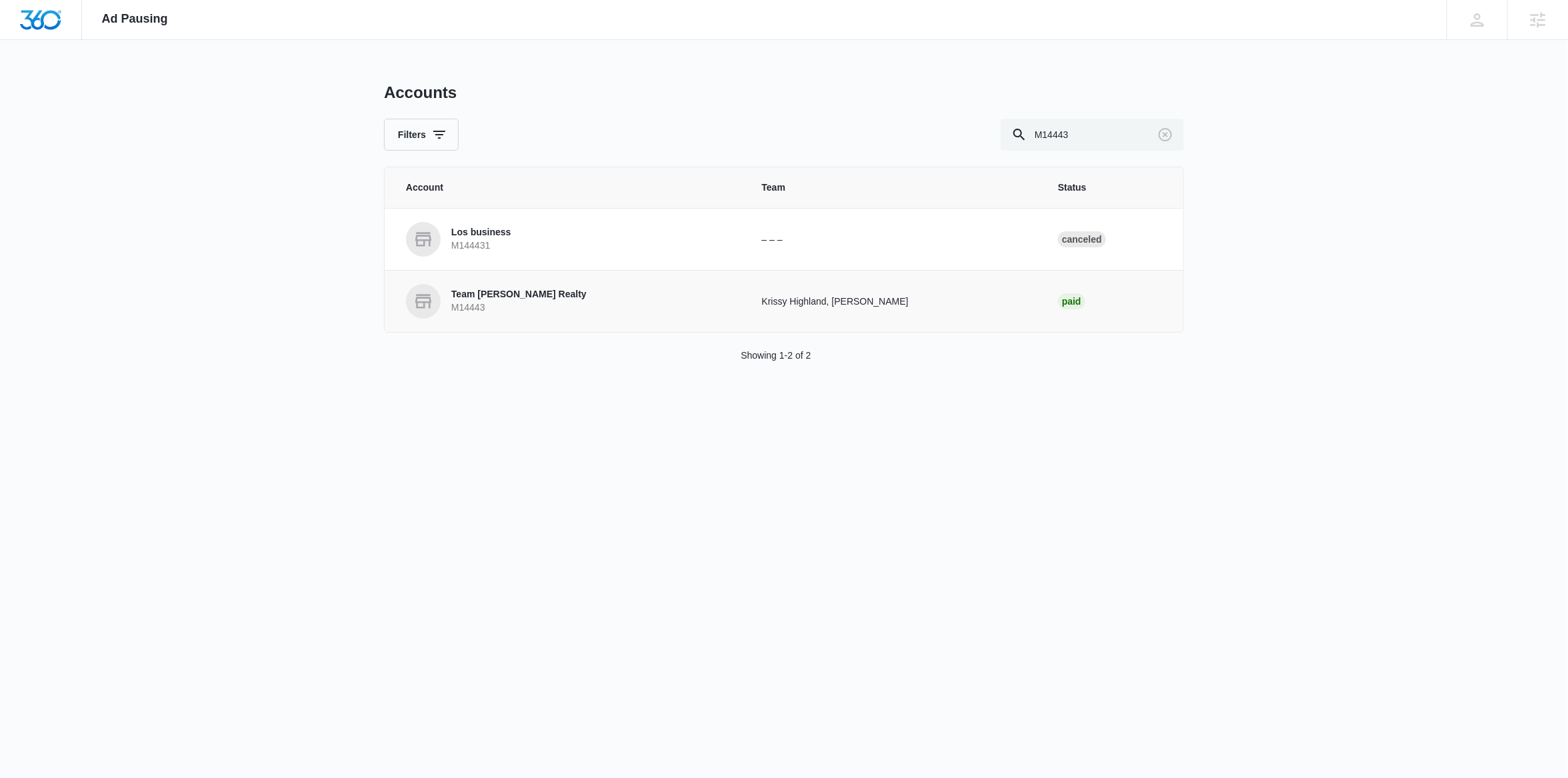
click at [545, 296] on p "Team [PERSON_NAME] Realty" at bounding box center [519, 295] width 135 height 14
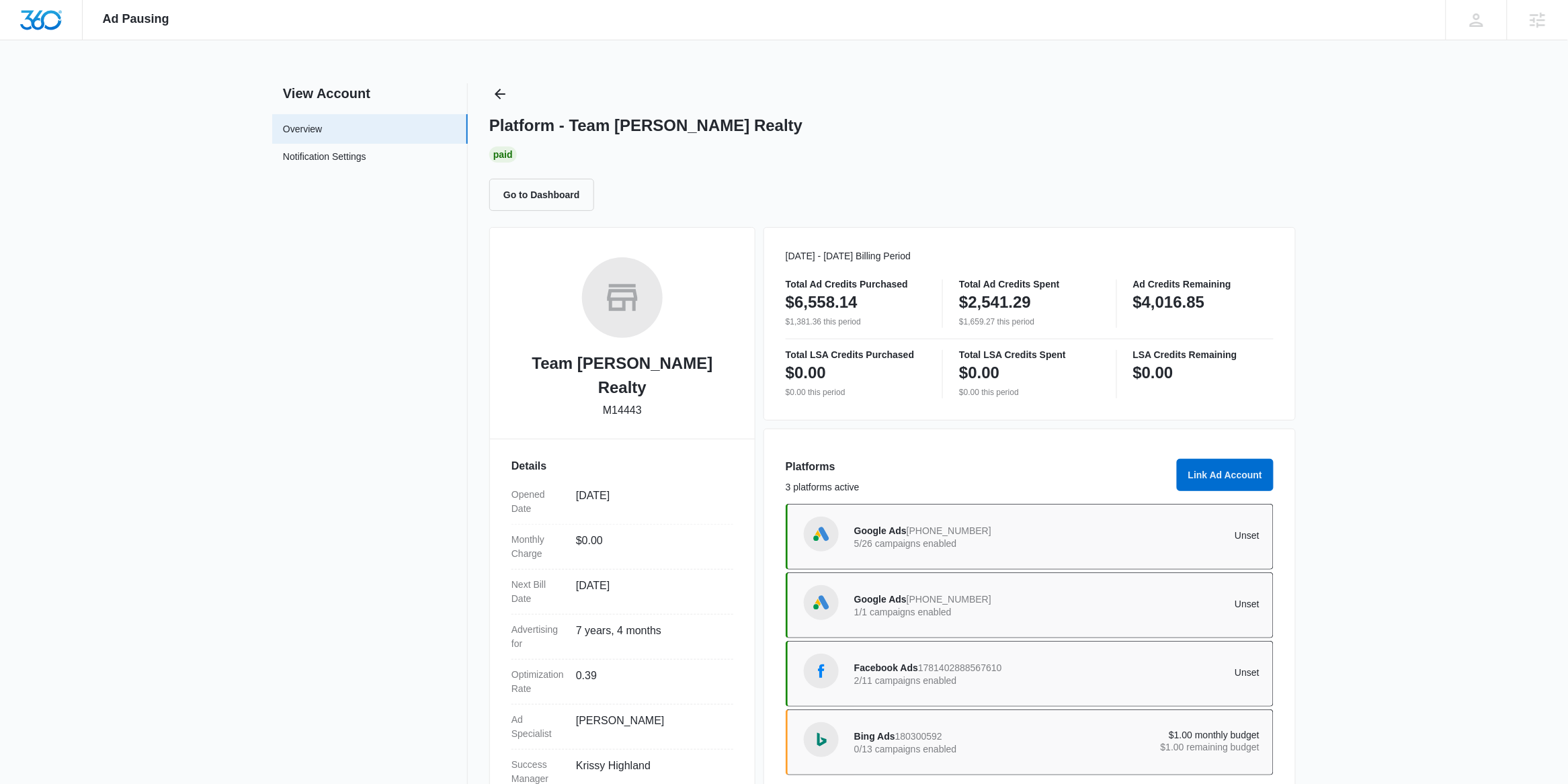
click at [480, 253] on div "View Account Overview Notification Settings 0 Platform - Team [PERSON_NAME] Rea…" at bounding box center [784, 451] width 1024 height 734
